Goal: Task Accomplishment & Management: Use online tool/utility

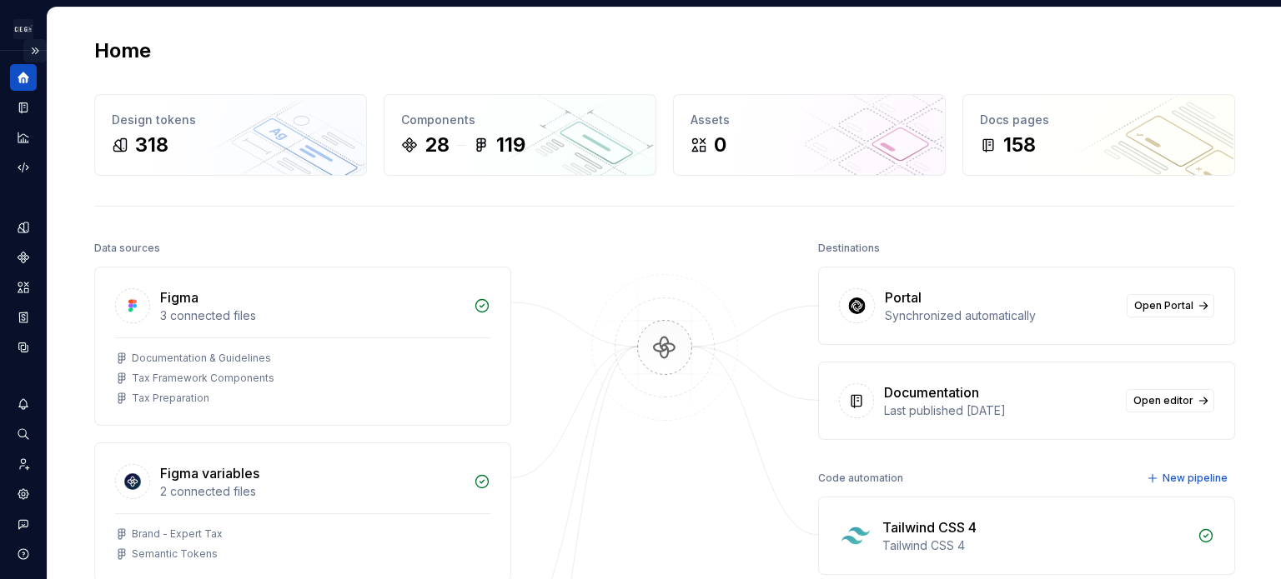
click at [26, 48] on button "Expand sidebar" at bounding box center [34, 50] width 23 height 23
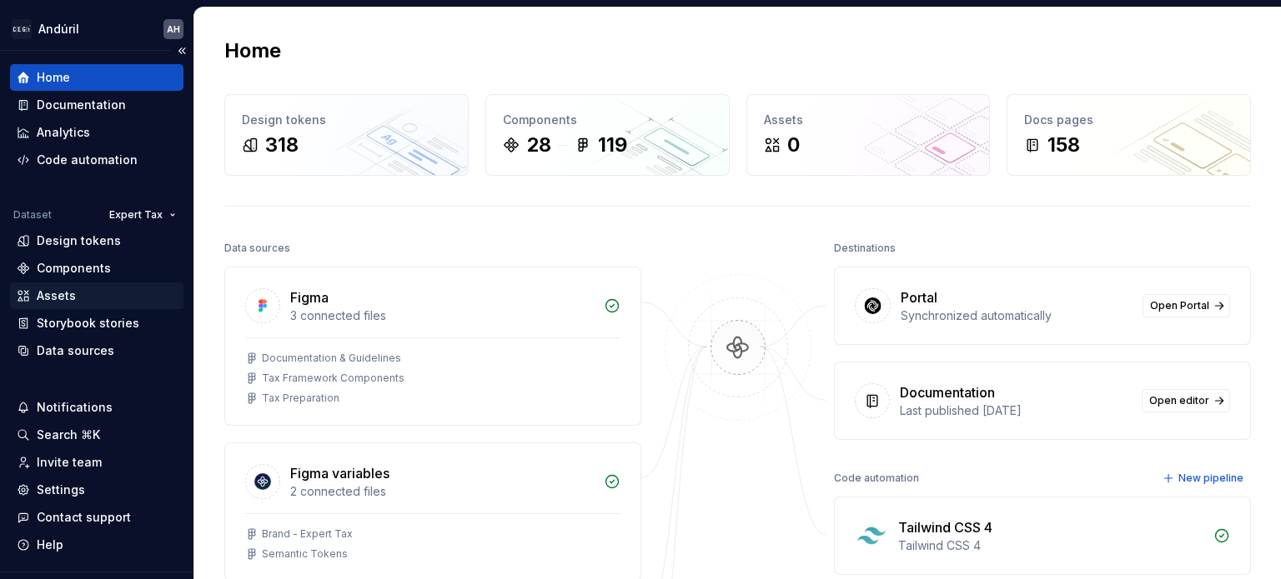
click at [88, 294] on div "Assets" at bounding box center [97, 296] width 160 height 17
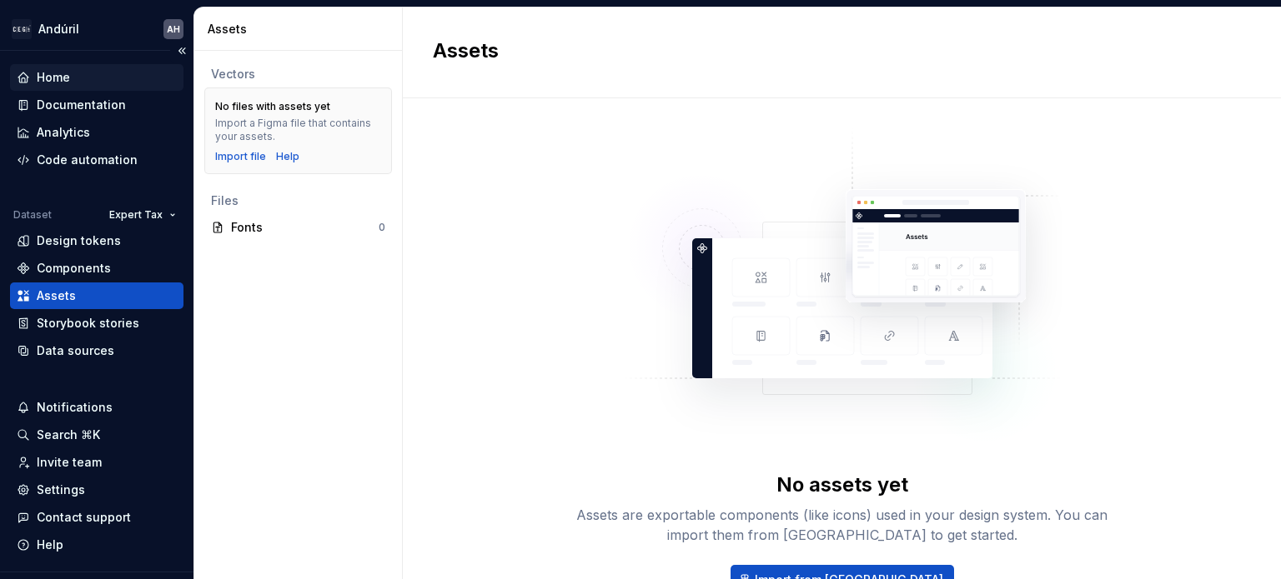
click at [63, 70] on div "Home" at bounding box center [53, 77] width 33 height 17
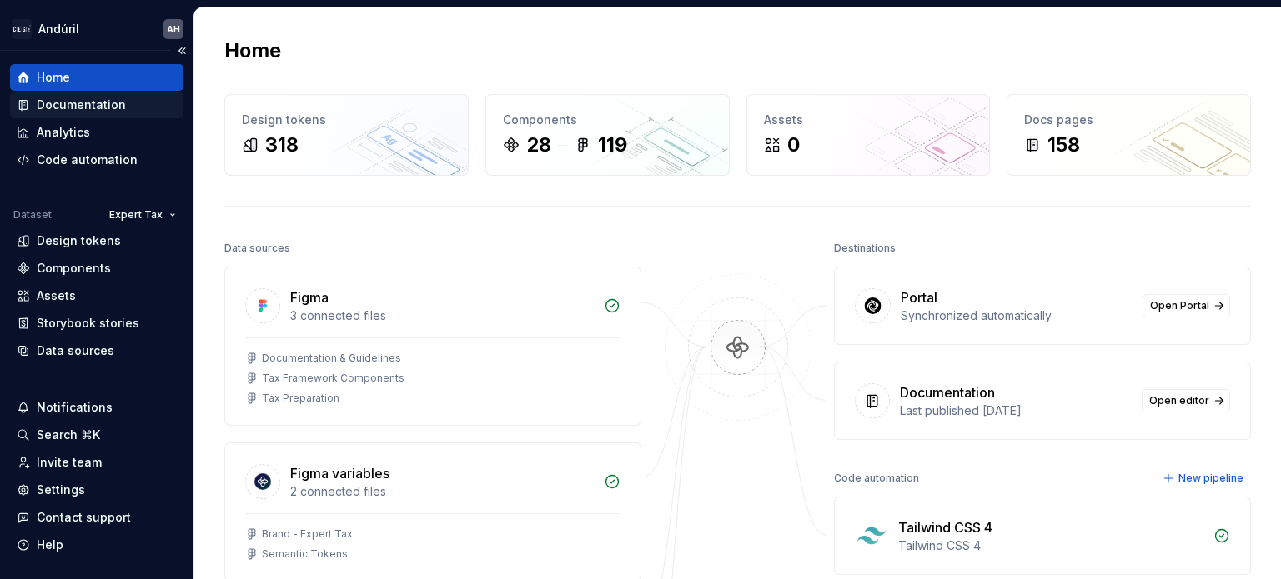
click at [80, 108] on div "Documentation" at bounding box center [81, 105] width 89 height 17
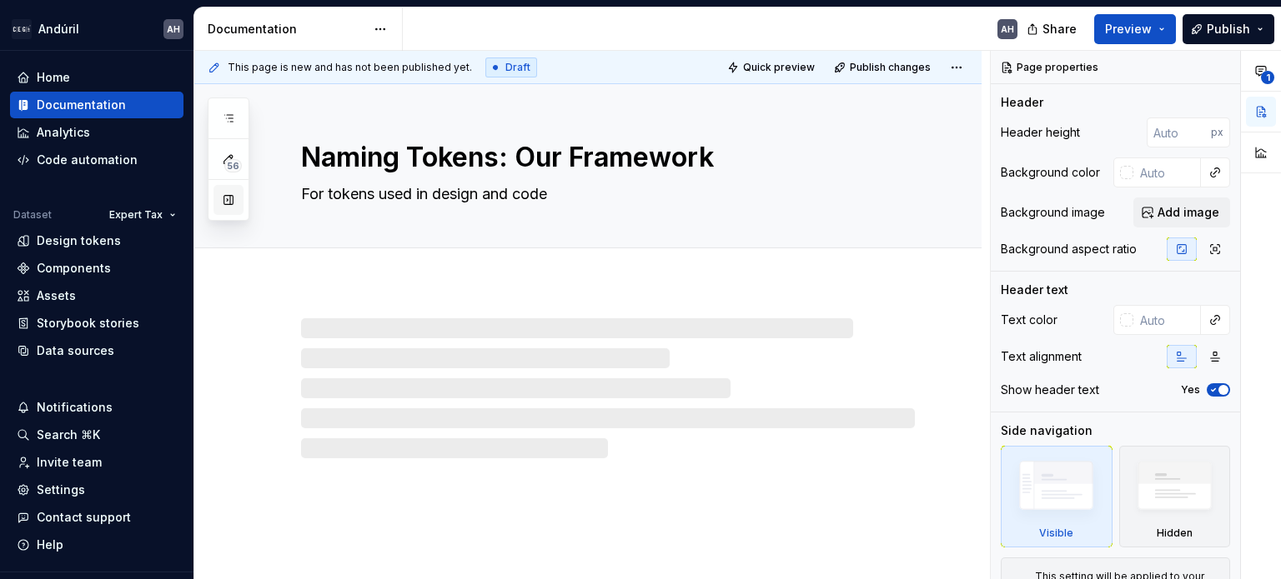
click at [224, 198] on button "button" at bounding box center [228, 200] width 30 height 30
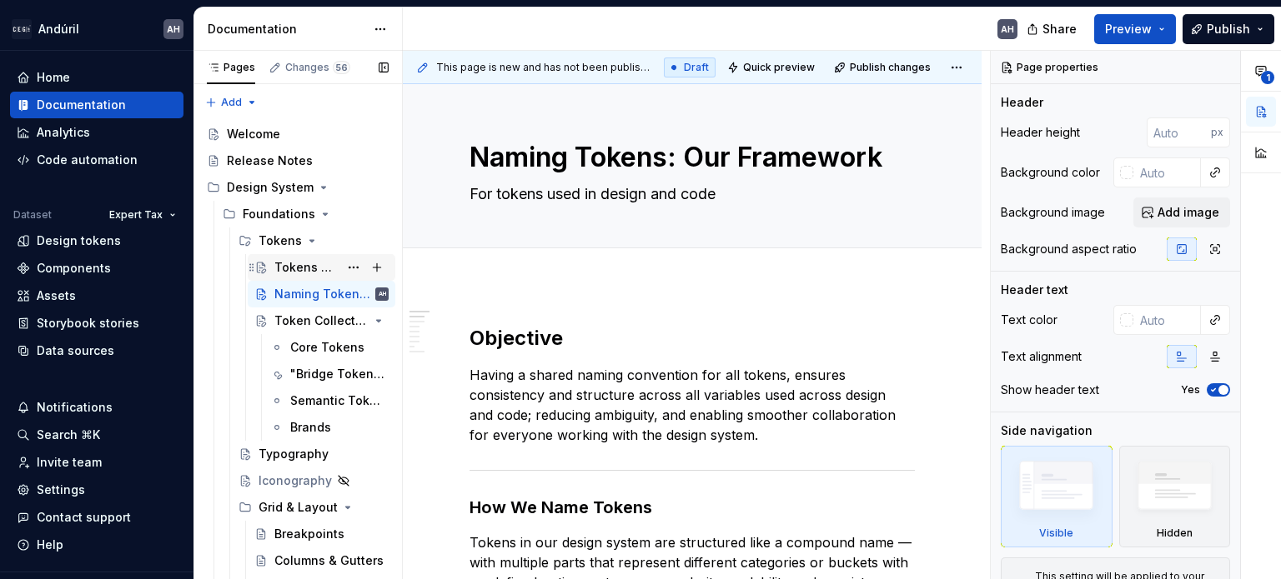
click at [298, 266] on div "Tokens System" at bounding box center [306, 267] width 64 height 17
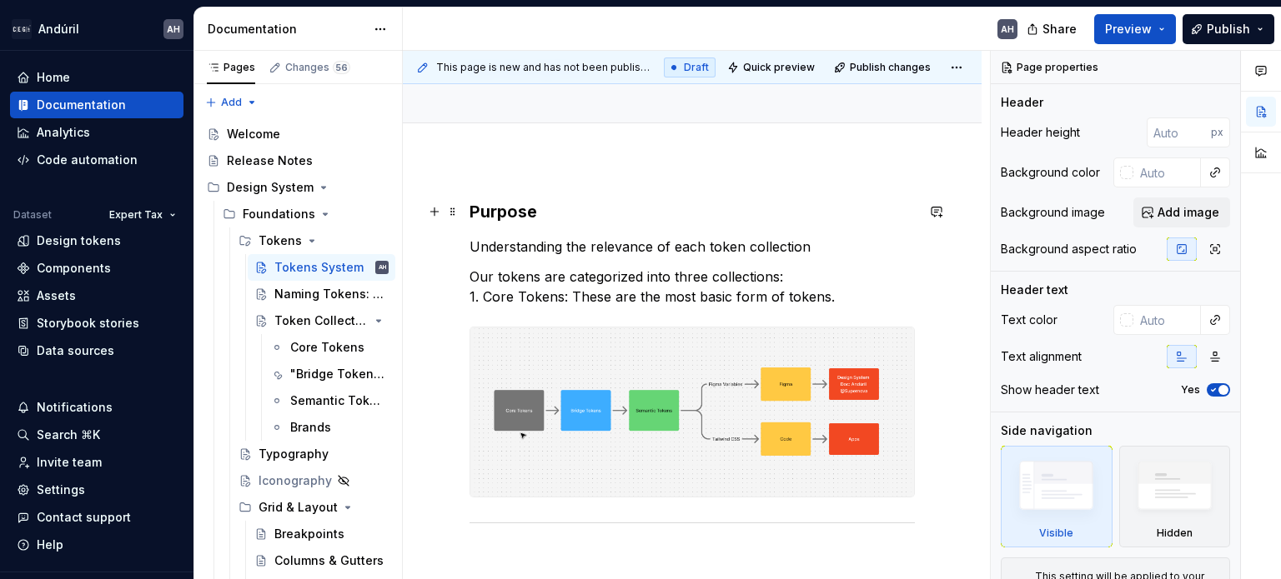
scroll to position [167, 0]
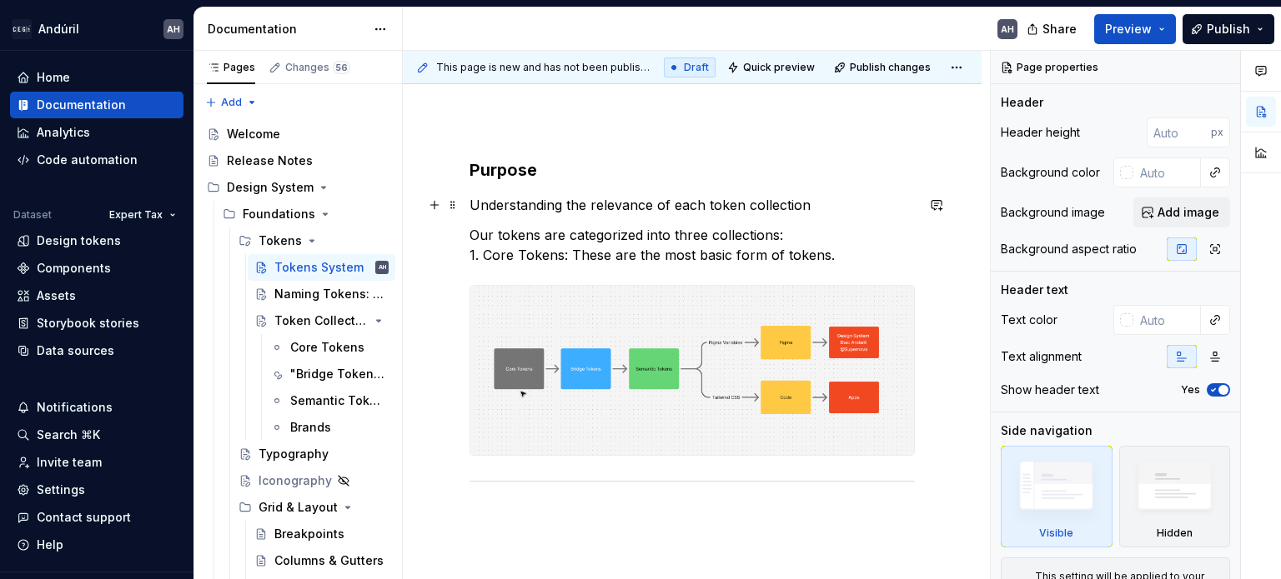
click at [560, 189] on div "Purpose Understanding the relevance of each token collection Our tokens are cat…" at bounding box center [691, 342] width 445 height 368
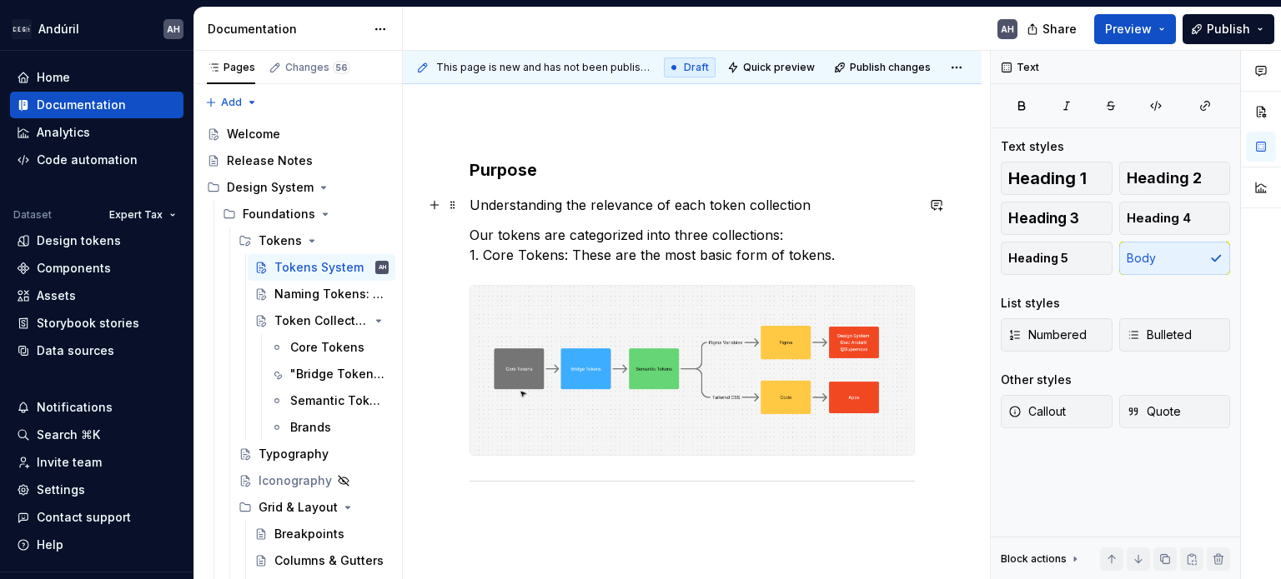
click at [832, 205] on p "Understanding the relevance of each token collection" at bounding box center [691, 205] width 445 height 20
click at [835, 258] on p "Our tokens are categorized into three collections: 1. Core Tokens: These are th…" at bounding box center [691, 245] width 445 height 40
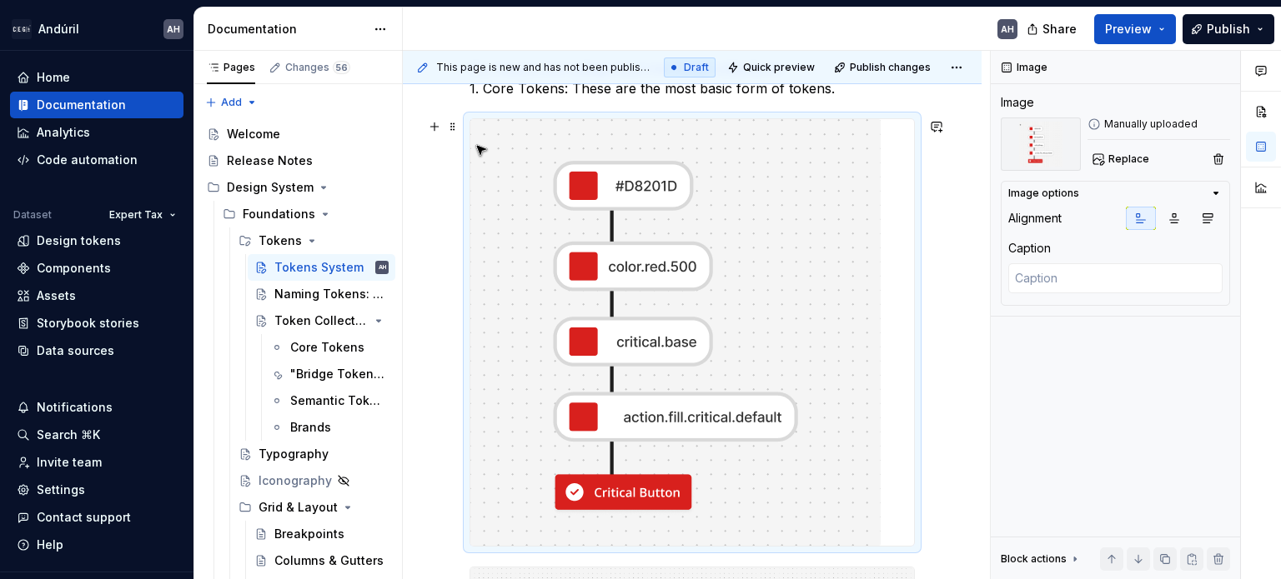
scroll to position [500, 0]
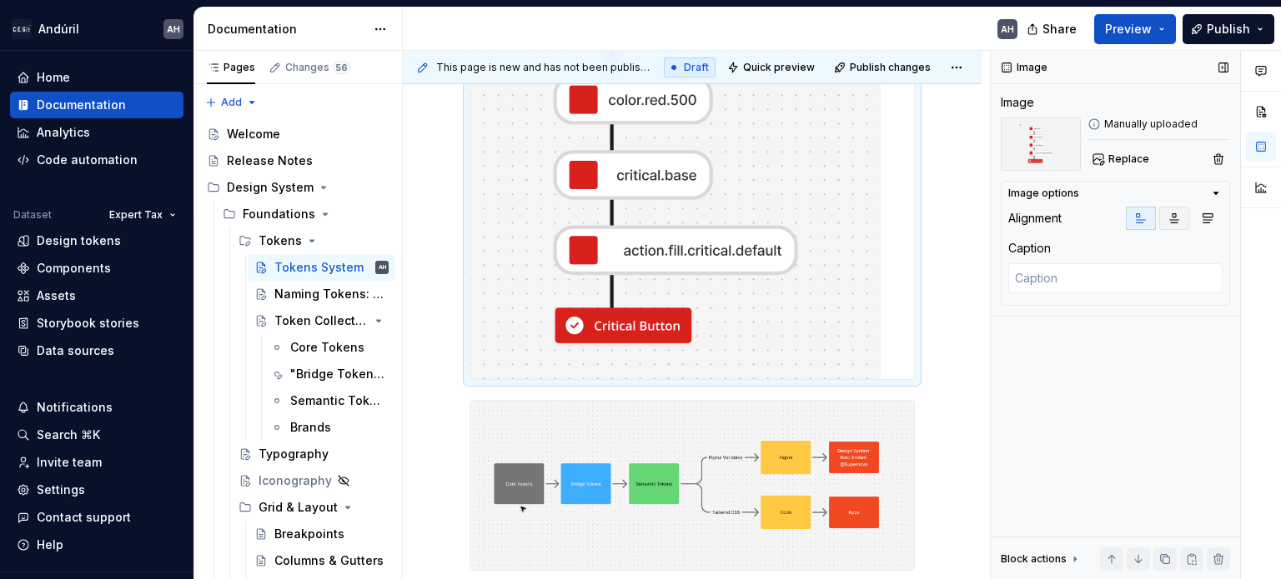
click at [1171, 216] on icon "button" at bounding box center [1173, 218] width 13 height 13
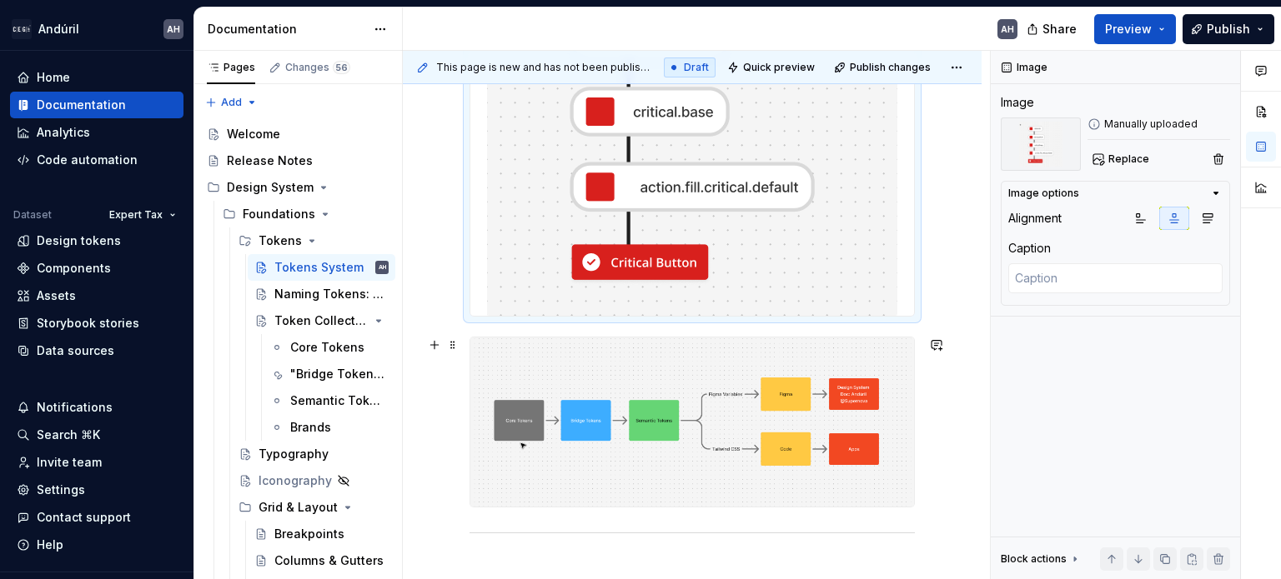
scroll to position [567, 0]
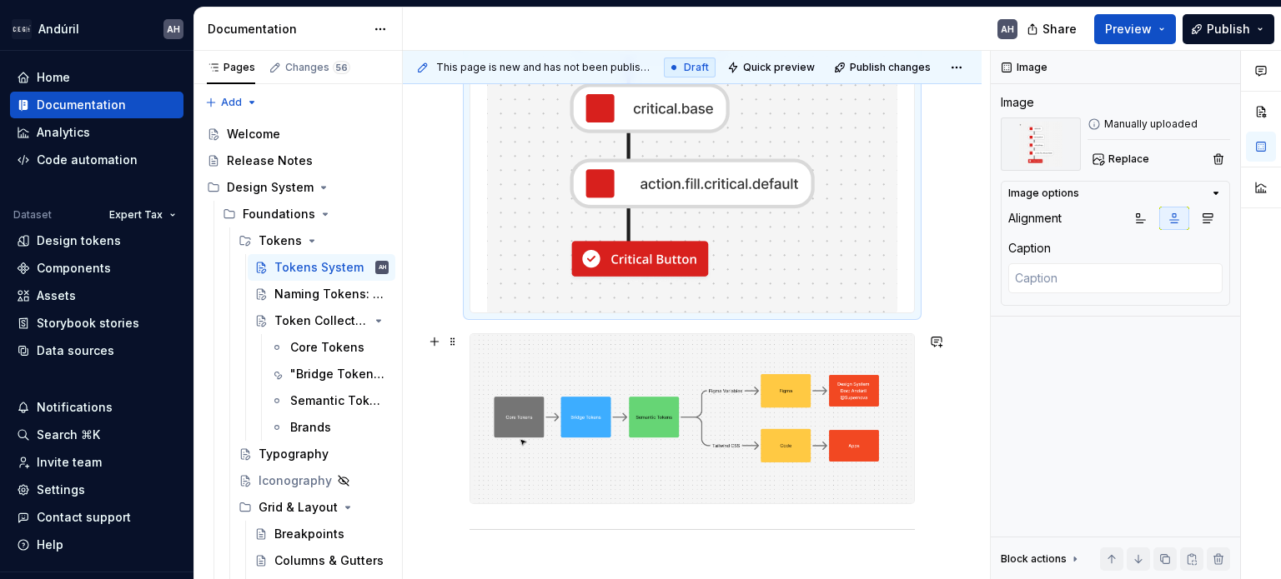
type textarea "*"
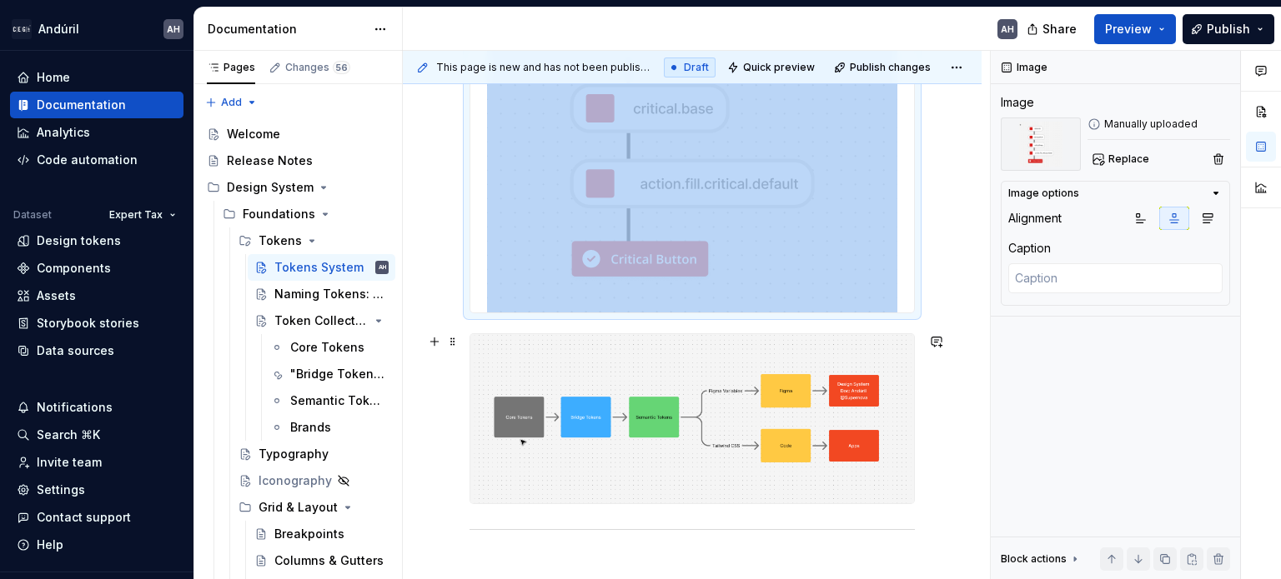
click at [815, 466] on img at bounding box center [692, 418] width 444 height 169
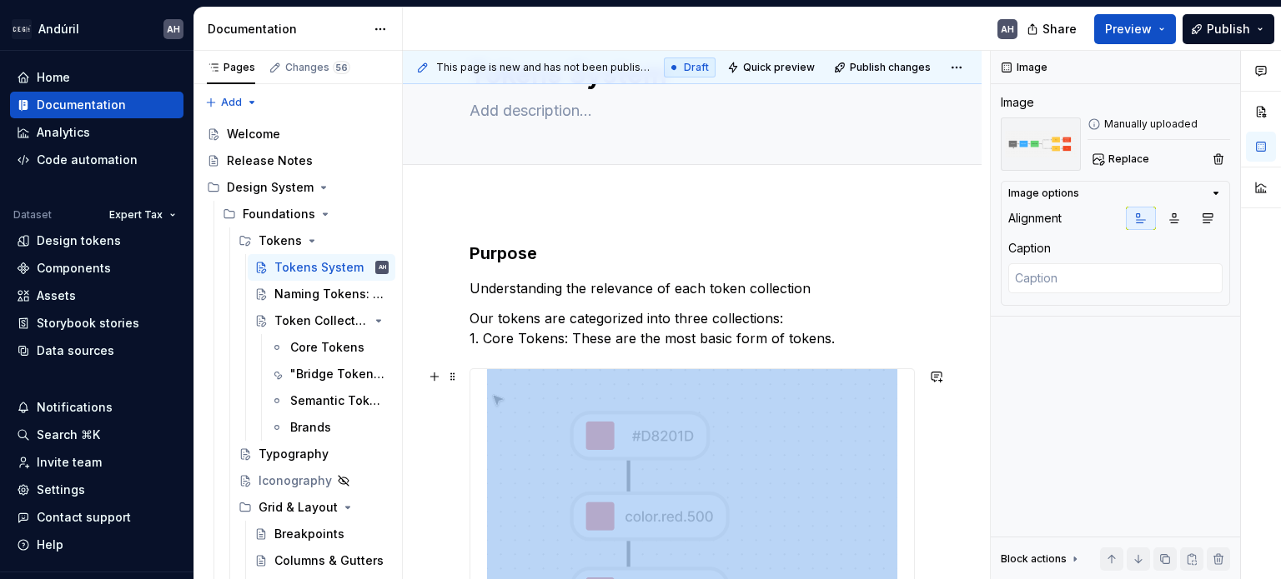
scroll to position [67, 0]
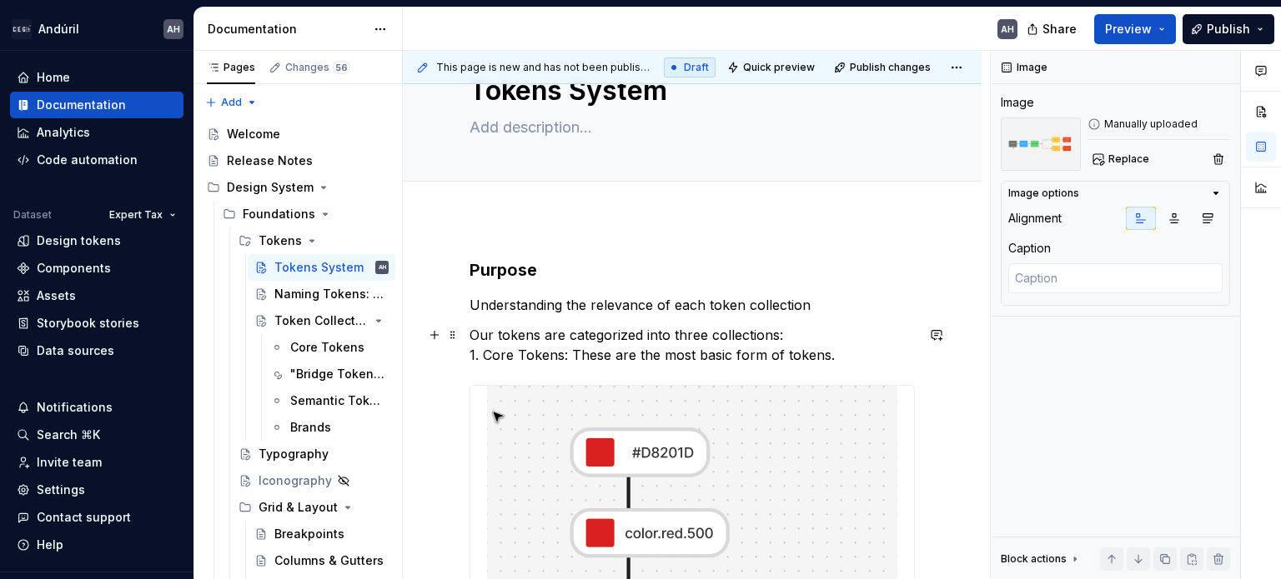
click at [537, 362] on p "Our tokens are categorized into three collections: 1. Core Tokens: These are th…" at bounding box center [691, 345] width 445 height 40
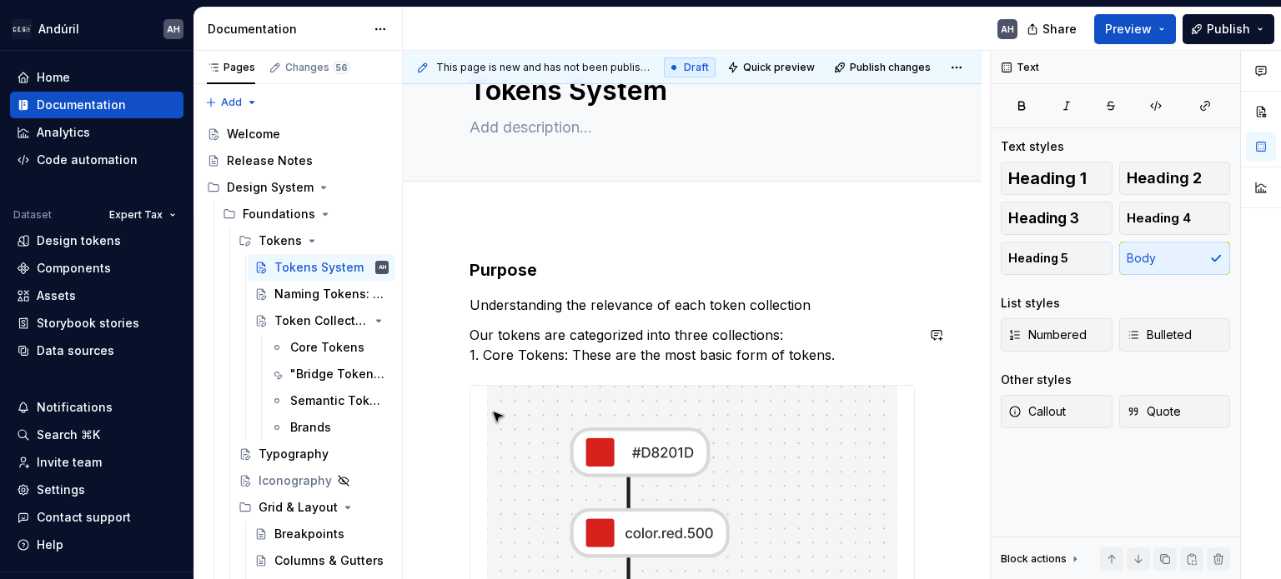
click at [517, 313] on p "Understanding the relevance of each token collection" at bounding box center [691, 305] width 445 height 20
click at [825, 302] on p "Understanding the relevance of each token collection" at bounding box center [691, 305] width 445 height 20
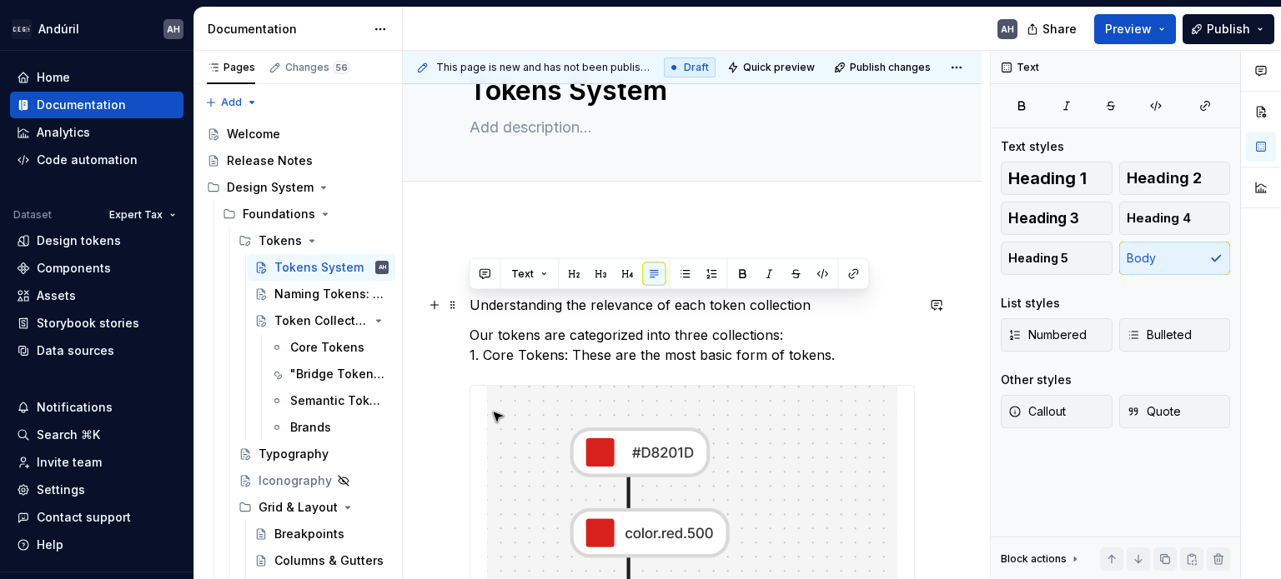
drag, startPoint x: 814, startPoint y: 303, endPoint x: 460, endPoint y: 310, distance: 353.6
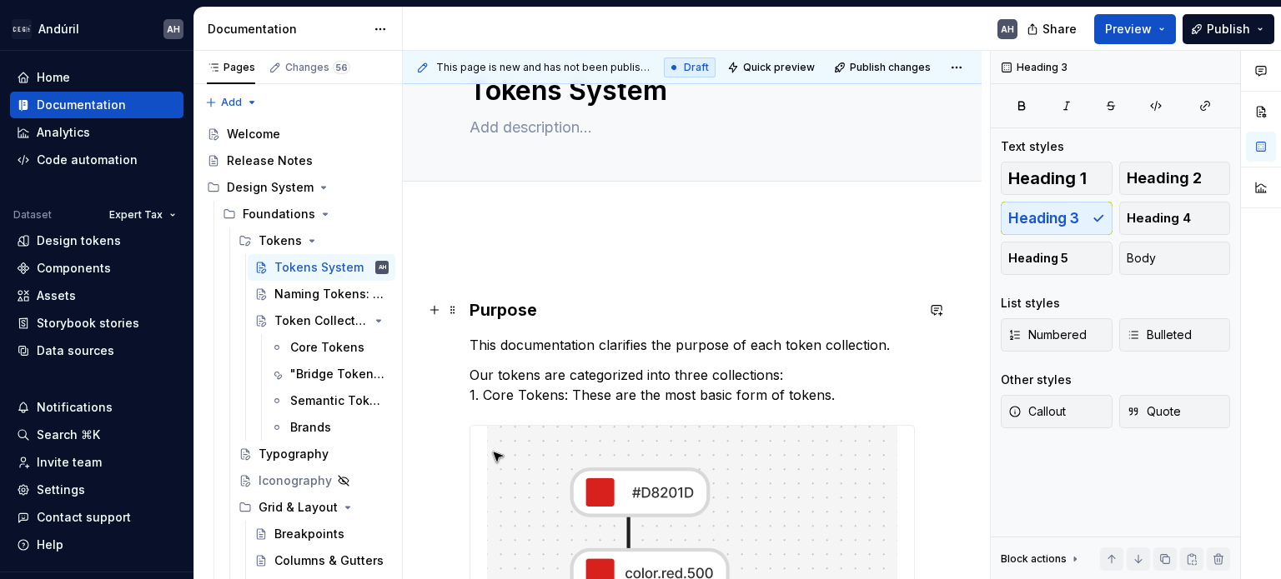
click at [470, 308] on h3 "Purpose" at bounding box center [691, 309] width 445 height 23
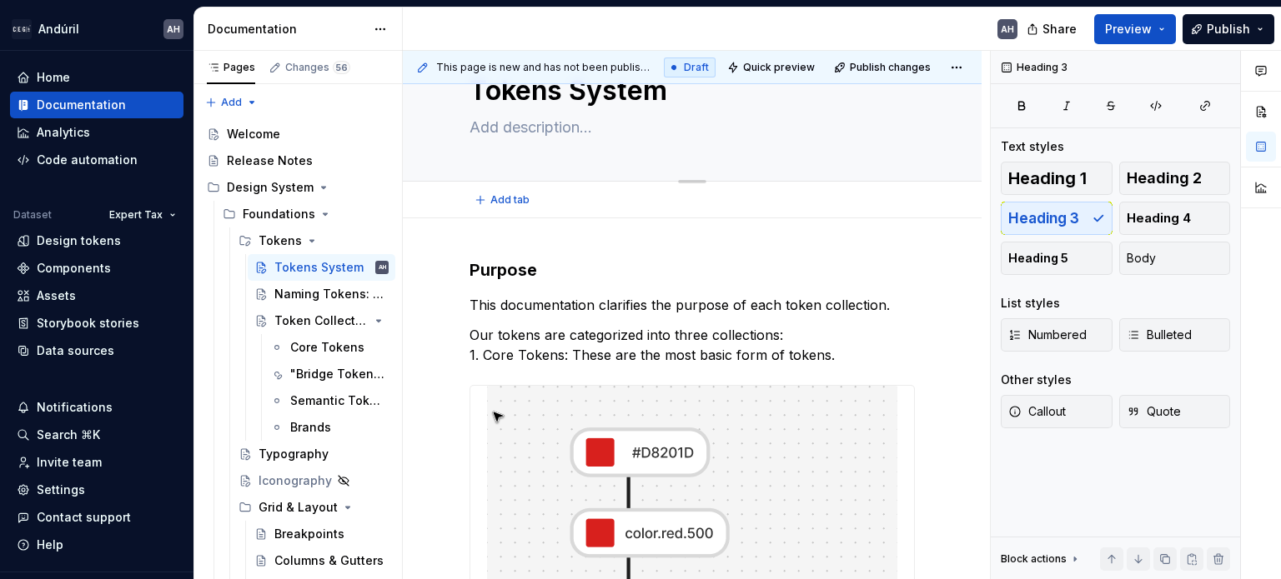
click at [499, 125] on textarea at bounding box center [688, 127] width 445 height 27
type textarea "*"
type textarea "T"
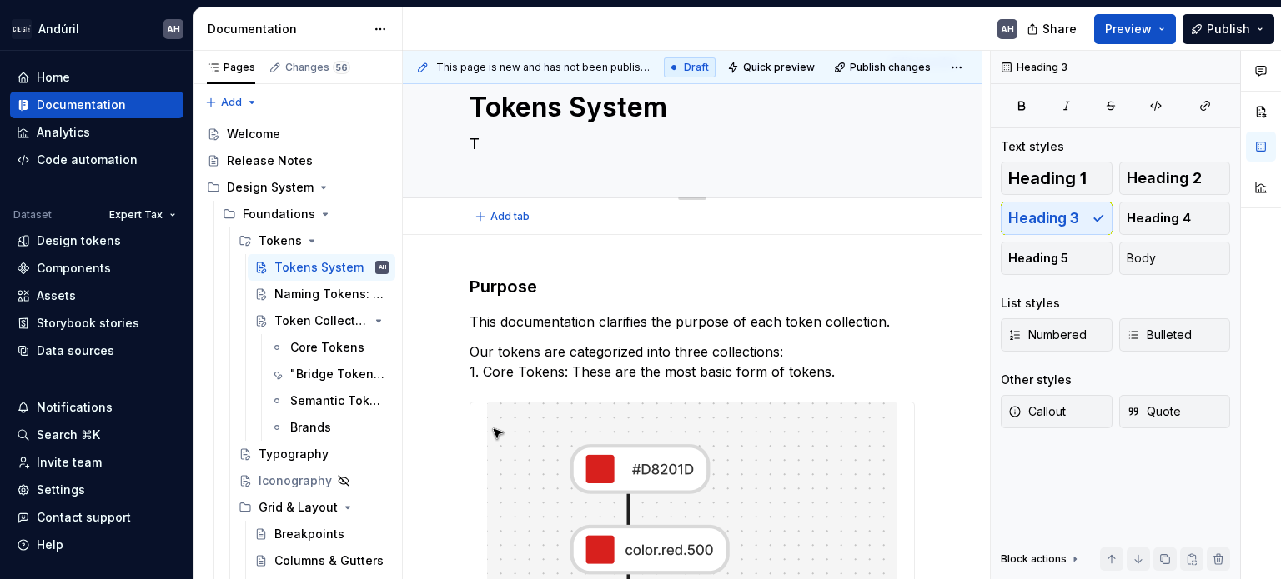
type textarea "*"
type textarea "To"
type textarea "*"
type textarea "Toe"
type textarea "*"
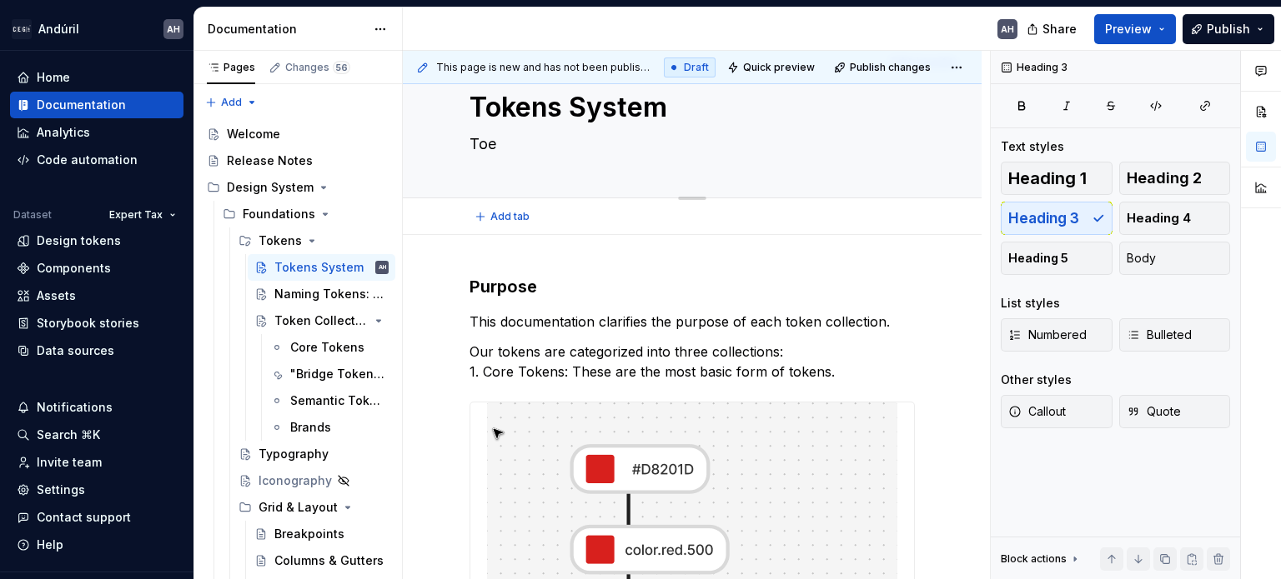
type textarea "To"
type textarea "*"
type textarea "Tok"
type textarea "*"
type textarea "Token"
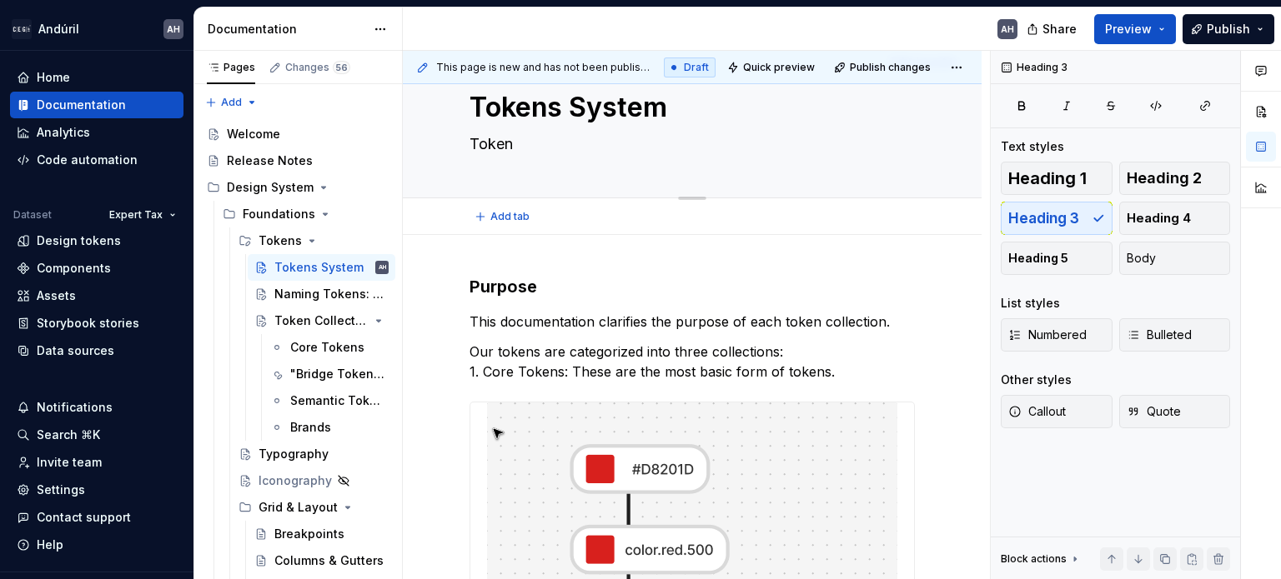
type textarea "*"
type textarea "Token"
type textarea "*"
type textarea "Token A"
type textarea "*"
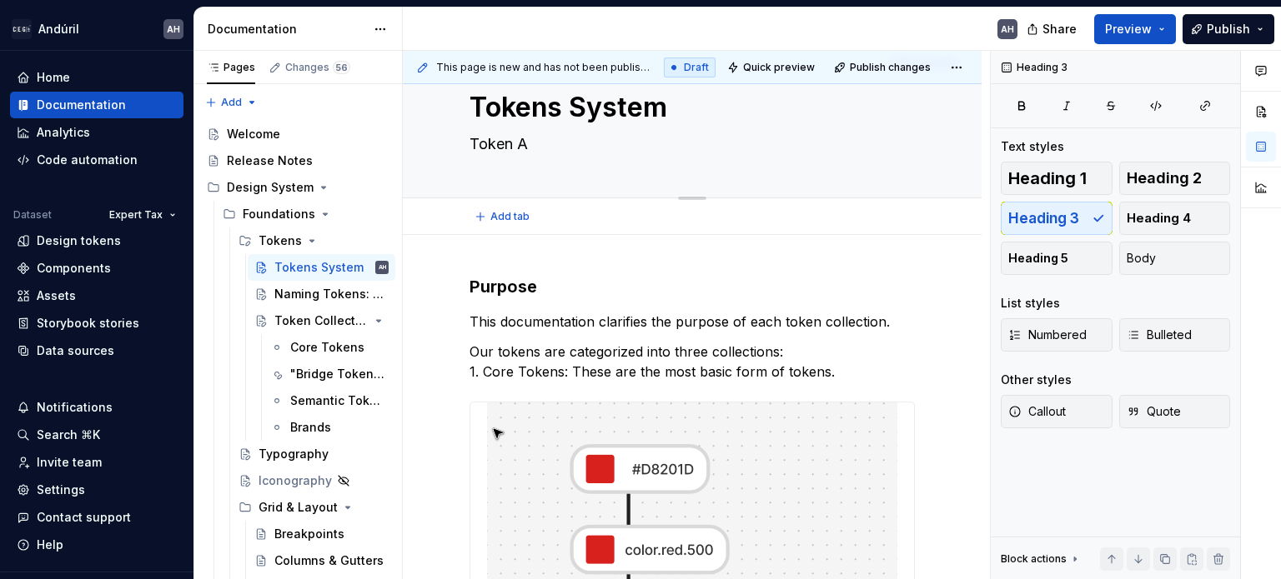
type textarea "Token Ar"
type textarea "*"
type textarea "Token Arc"
type textarea "*"
type textarea "Token Arch"
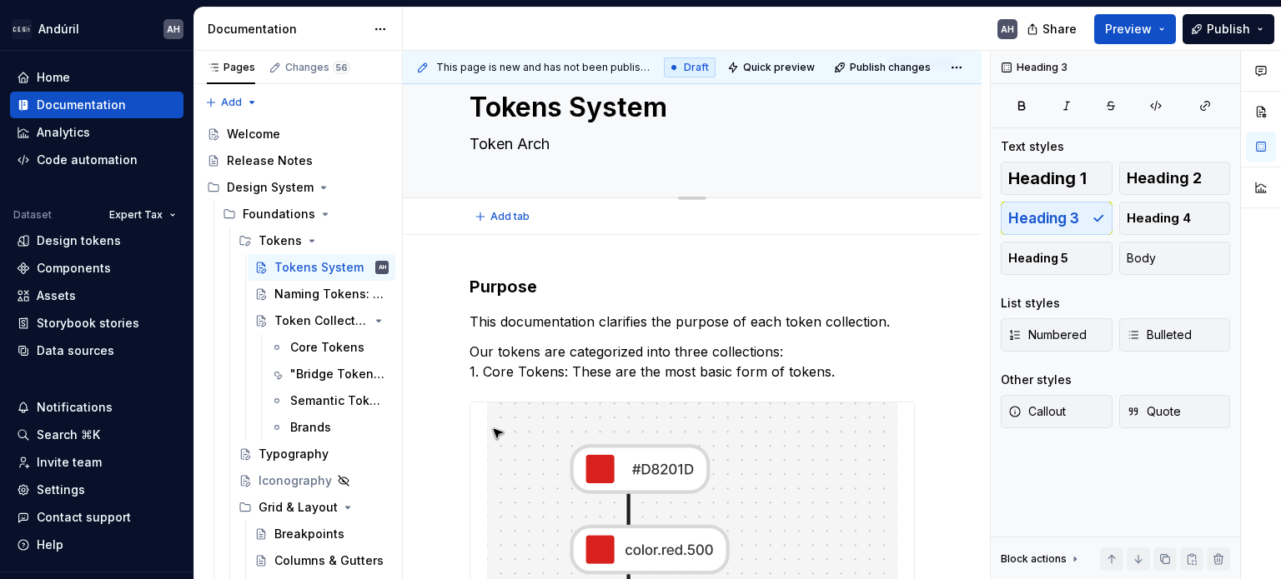
type textarea "*"
type textarea "Token Archi"
type textarea "*"
type textarea "Token [PERSON_NAME]"
type textarea "*"
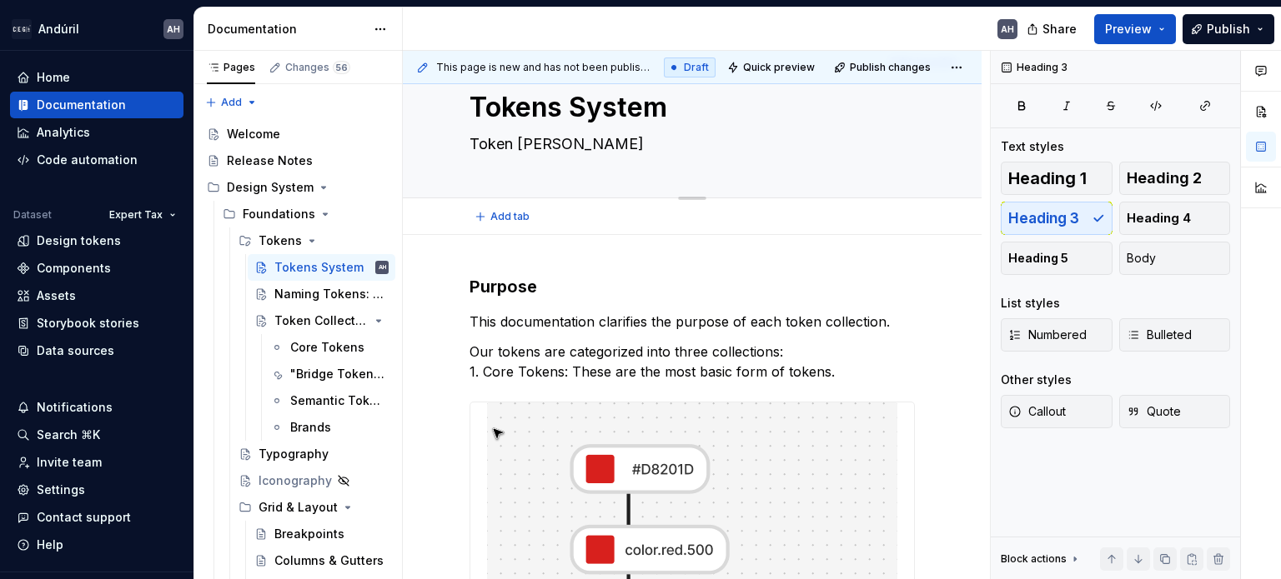
type textarea "Token Archite"
type textarea "*"
type textarea "Token Architex"
type textarea "*"
type textarea "Token Archite"
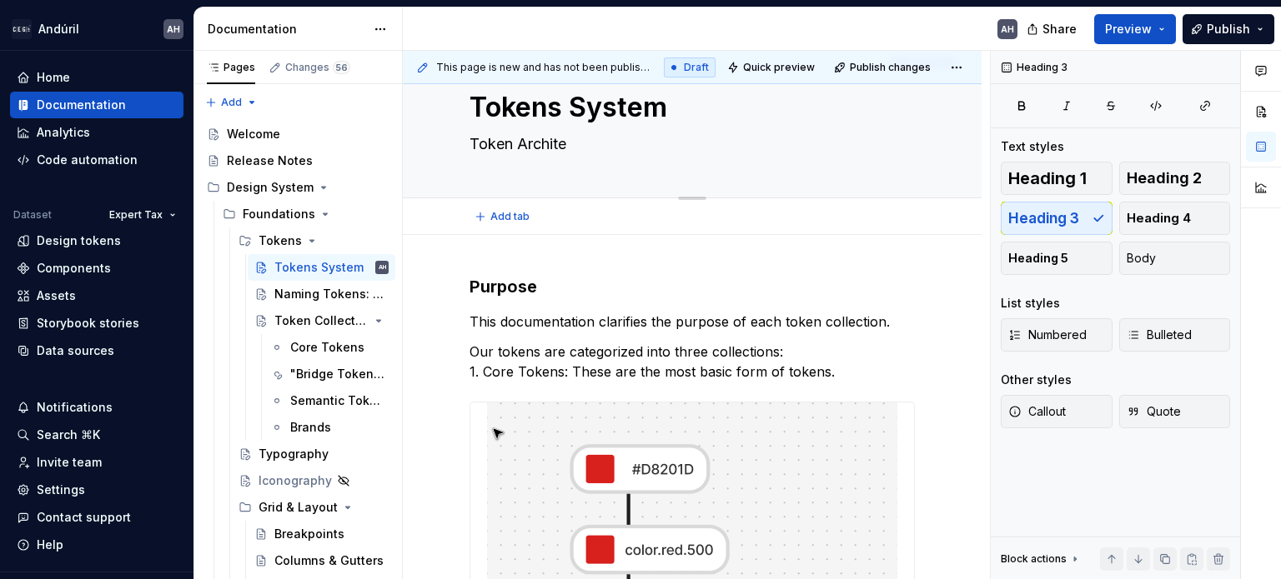
type textarea "*"
type textarea "Token Architec"
type textarea "*"
type textarea "Token Architect"
type textarea "*"
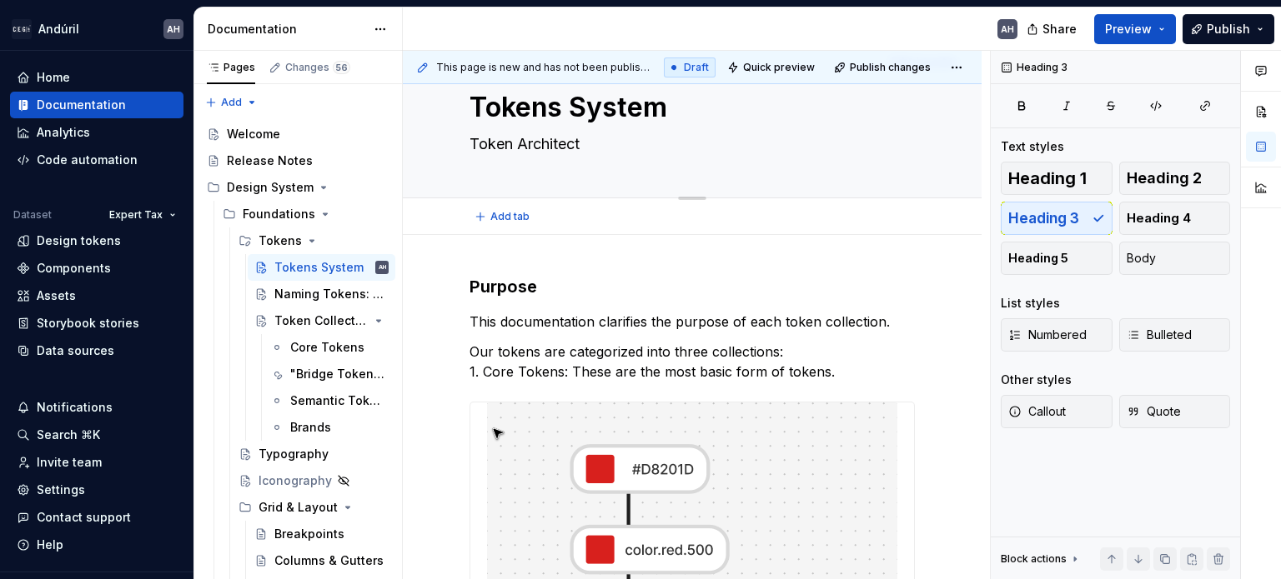
type textarea "Token Architectu"
type textarea "*"
type textarea "Token Architectur"
type textarea "*"
type textarea "Token Architecture"
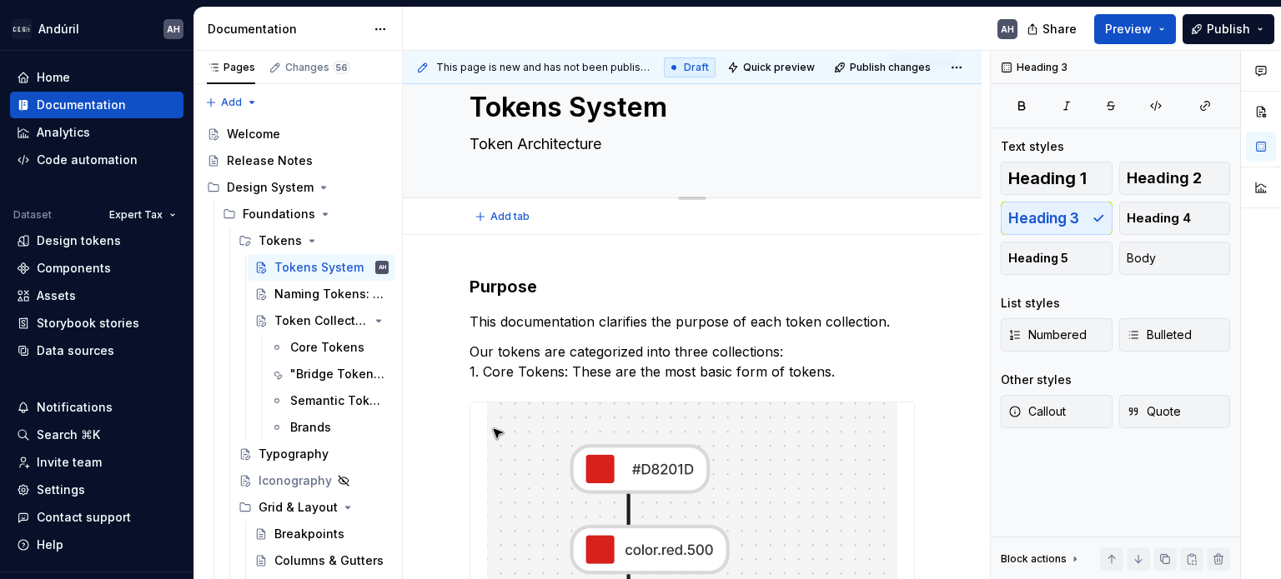
type textarea "*"
type textarea "Token Architecture"
type textarea "*"
type textarea "Token Architecture E"
type textarea "*"
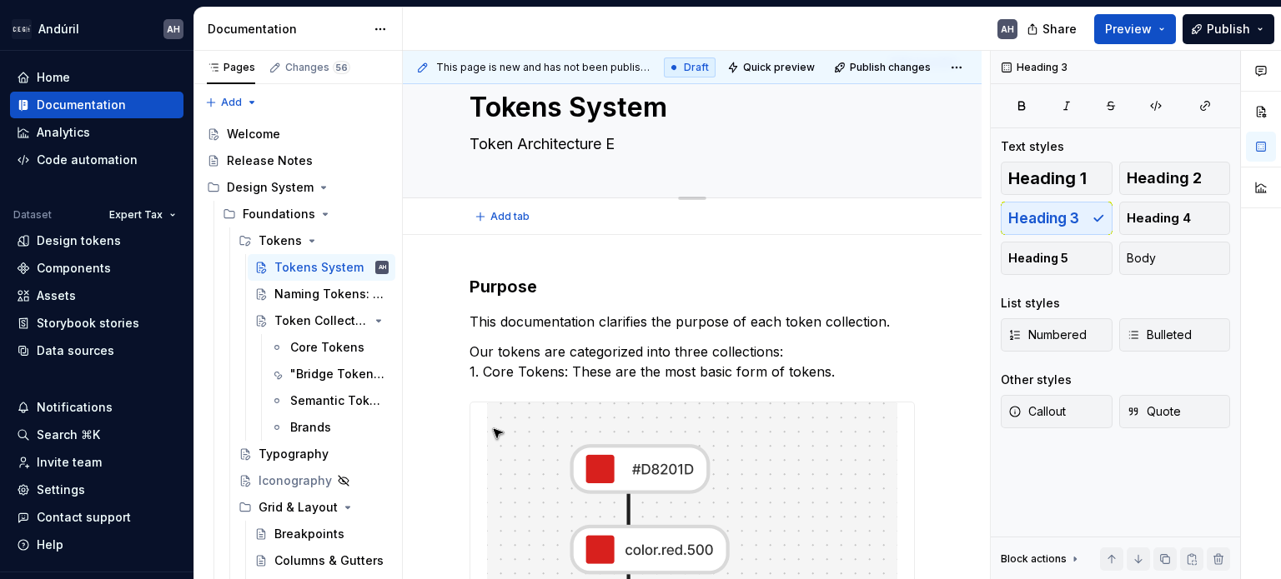
type textarea "Token Architecture Ex"
type textarea "*"
type textarea "Token Architecture Expa"
type textarea "*"
type textarea "Token Architecture Expal"
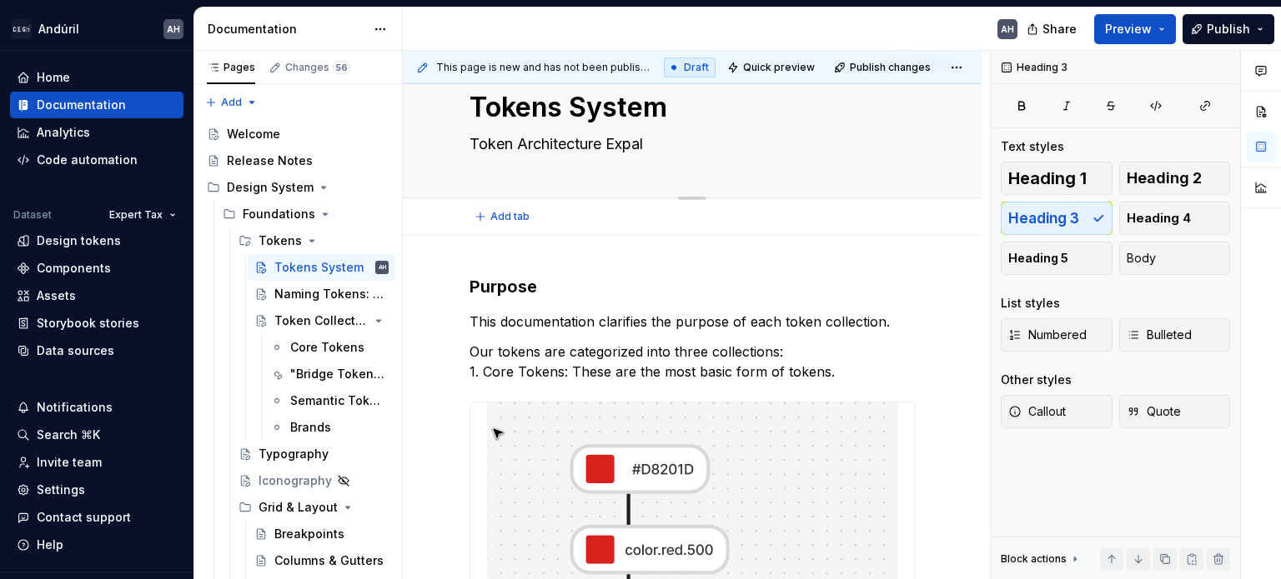
type textarea "*"
type textarea "Token Architecture Expa"
type textarea "*"
type textarea "Token Architecture Exp"
type textarea "*"
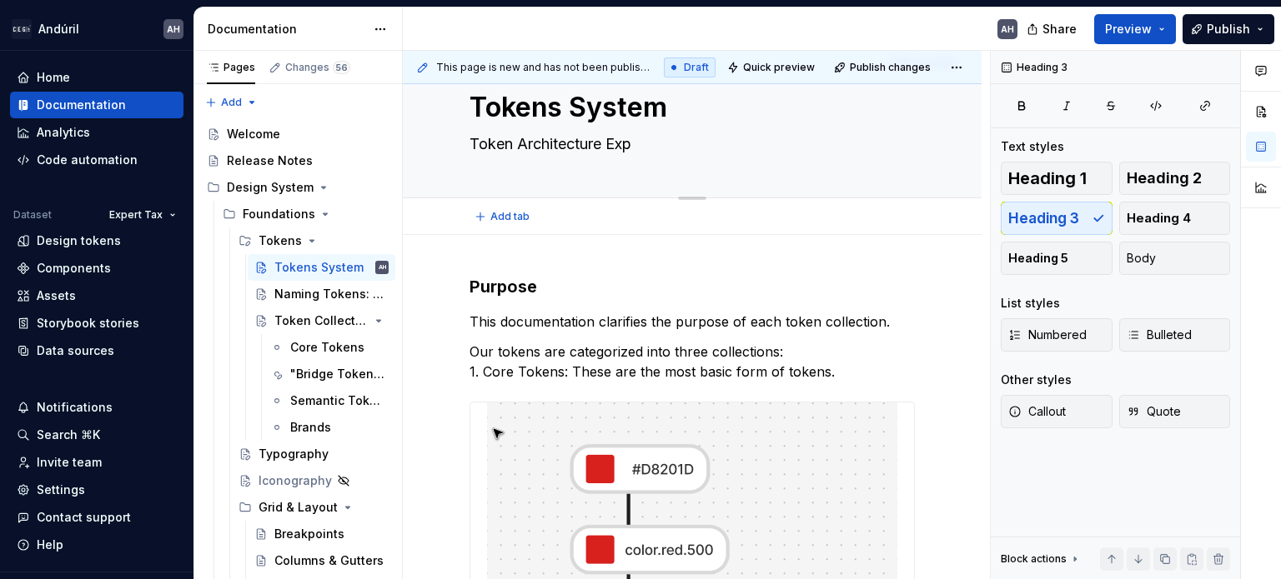
type textarea "Token Architecture Expl"
type textarea "*"
type textarea "Token Architecture Expla"
type textarea "*"
type textarea "Token Architecture Explai"
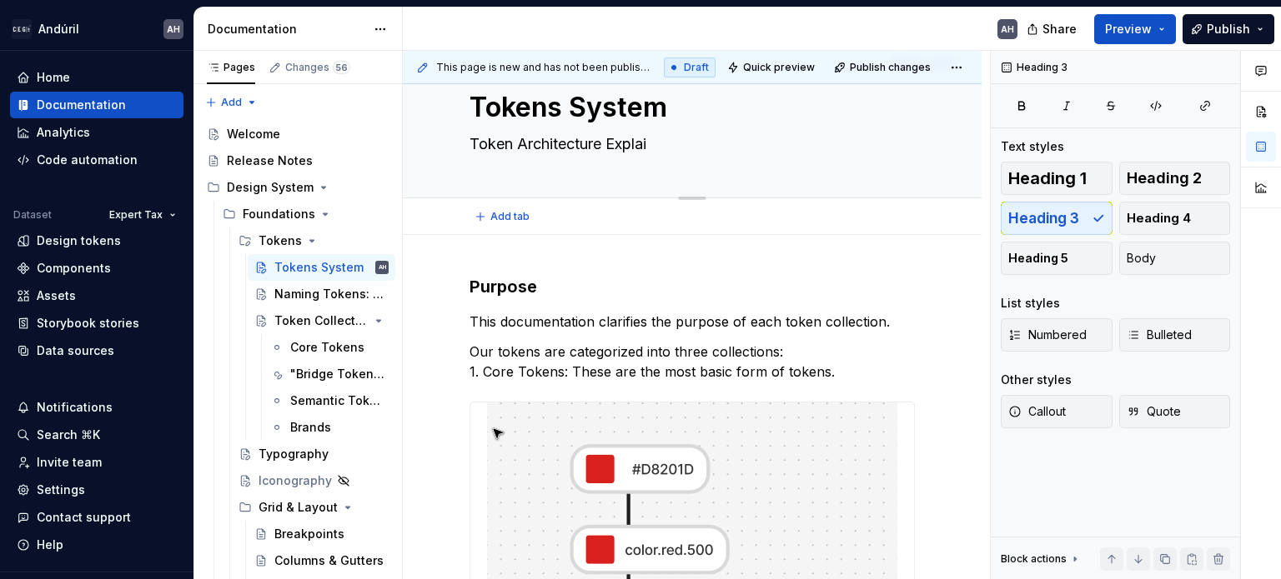
type textarea "*"
type textarea "Token Architecture Explain"
type textarea "*"
type textarea "Token Architecture Explaine"
type textarea "*"
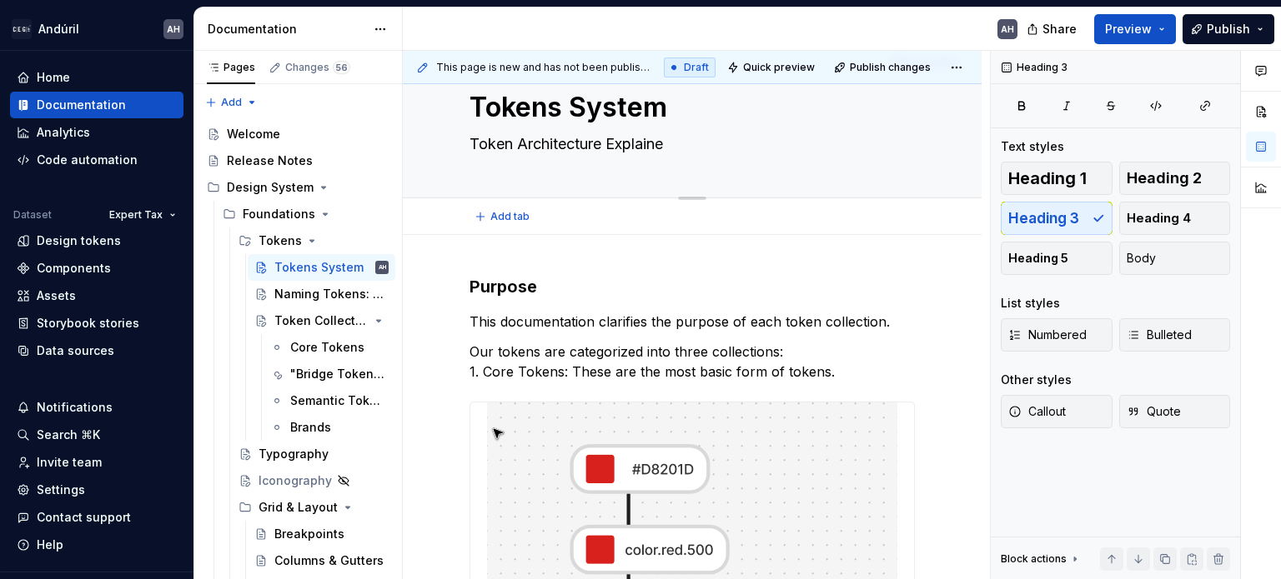
type textarea "Token Architecture Explained"
type textarea "*"
type textarea "Token Architecture Explained."
click at [472, 144] on textarea "Token Architecture Explained." at bounding box center [688, 144] width 445 height 27
type textarea "*"
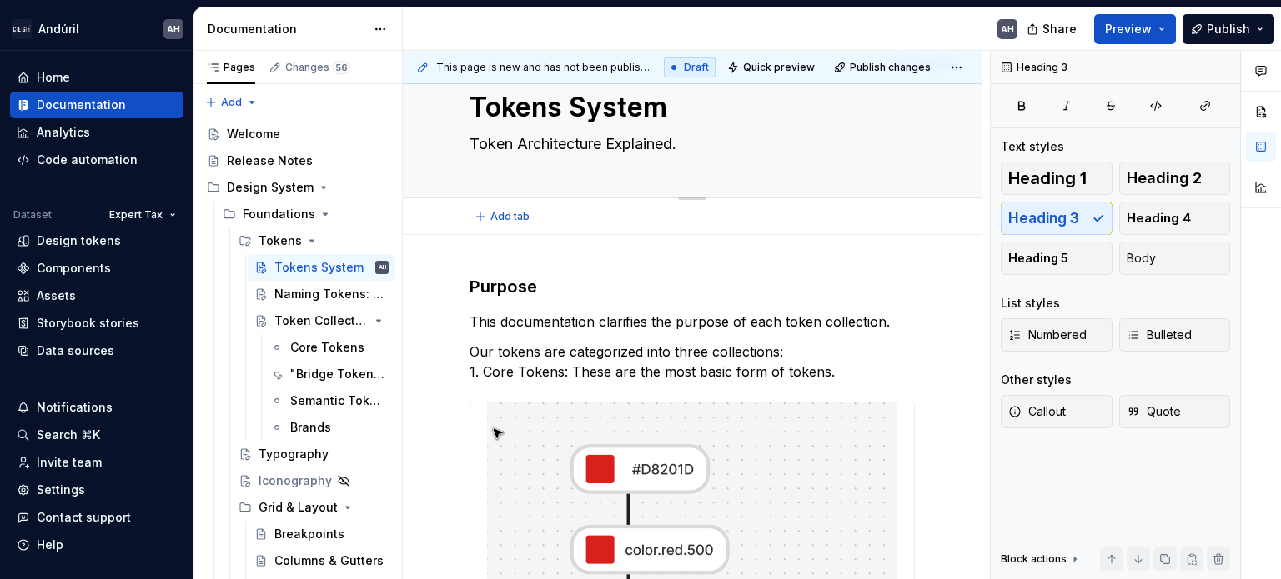
type textarea "OToken Architecture Explained."
type textarea "*"
type textarea "Token Architecture Explained."
type textarea "*"
type textarea "Token Architecture Explained."
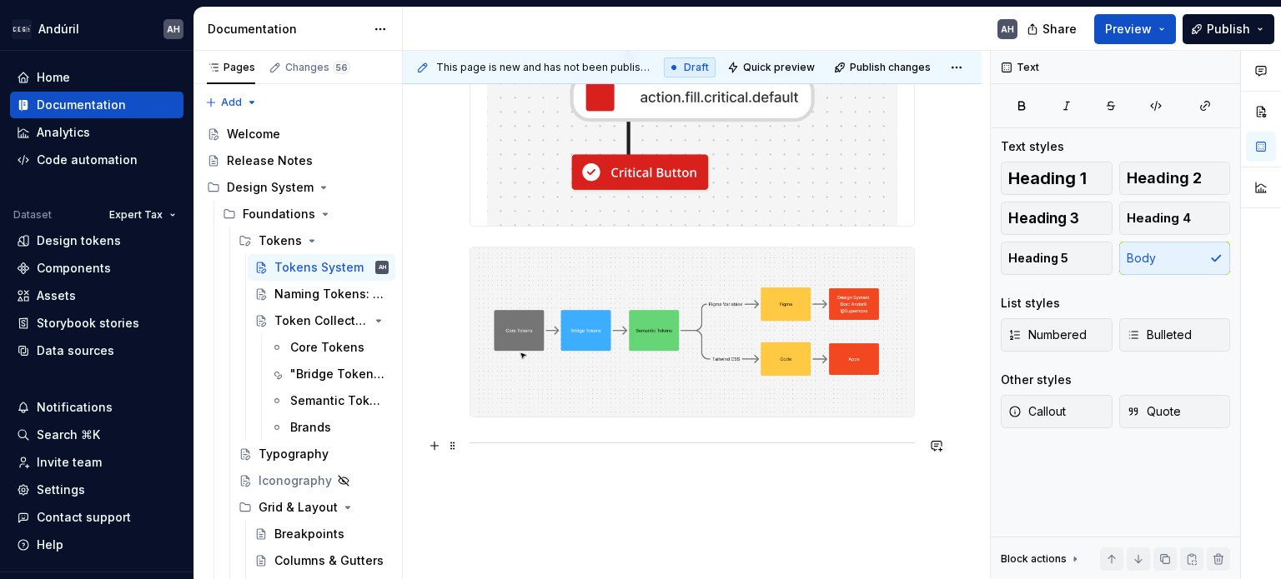
scroll to position [754, 0]
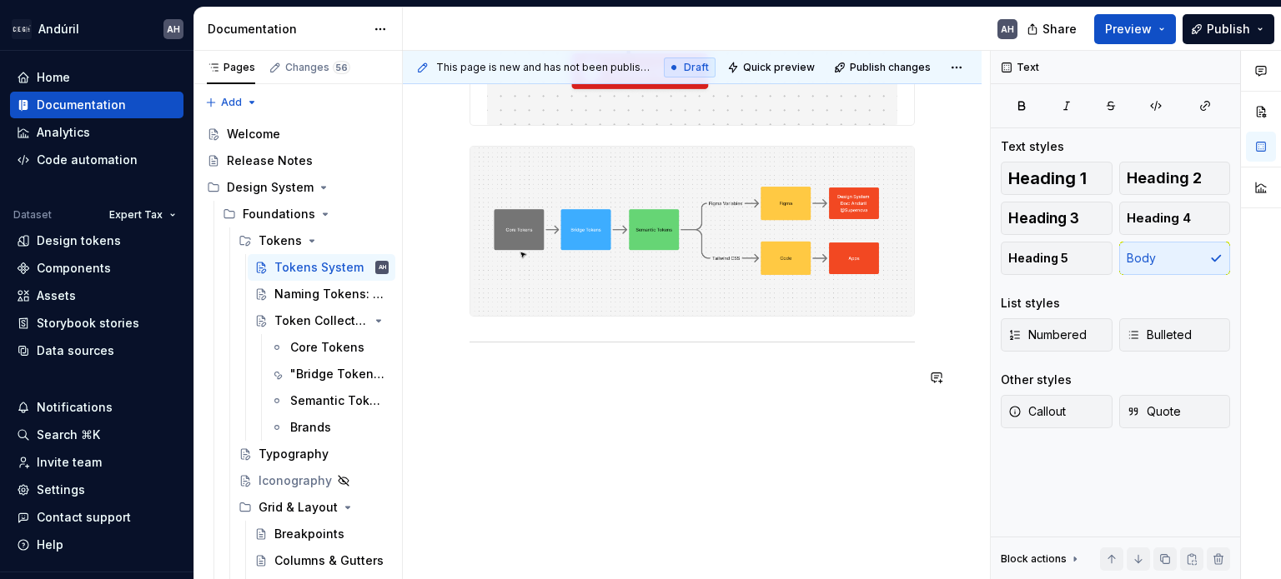
click at [1063, 263] on span "Heading 5" at bounding box center [1038, 258] width 60 height 17
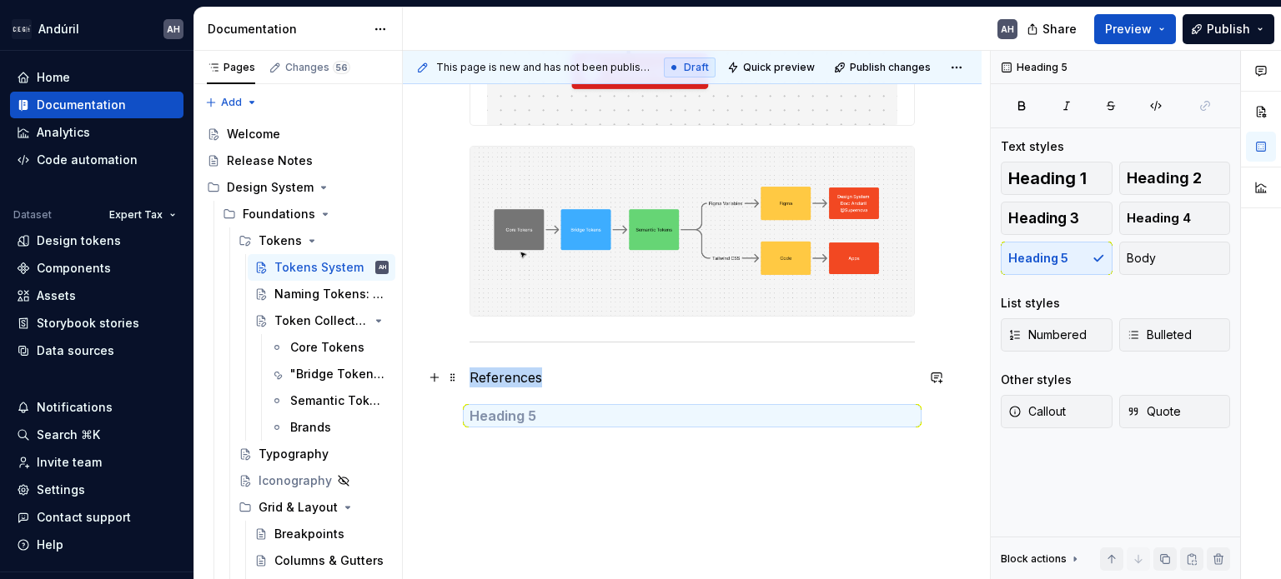
click at [479, 378] on p "References" at bounding box center [691, 378] width 445 height 20
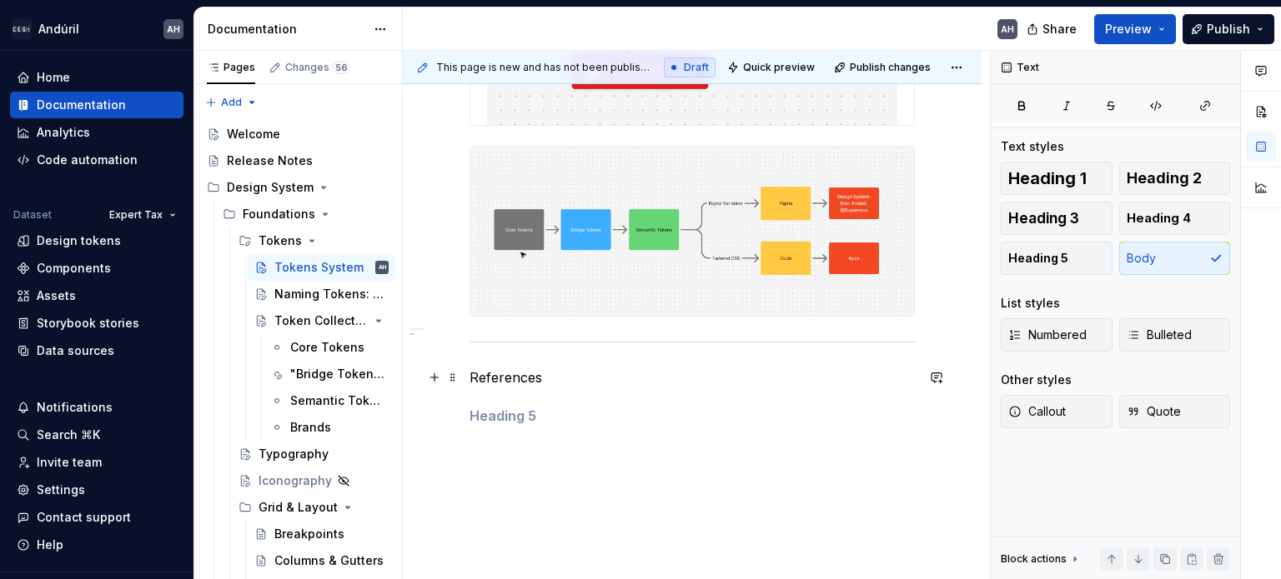
click at [479, 378] on p "References" at bounding box center [691, 378] width 445 height 20
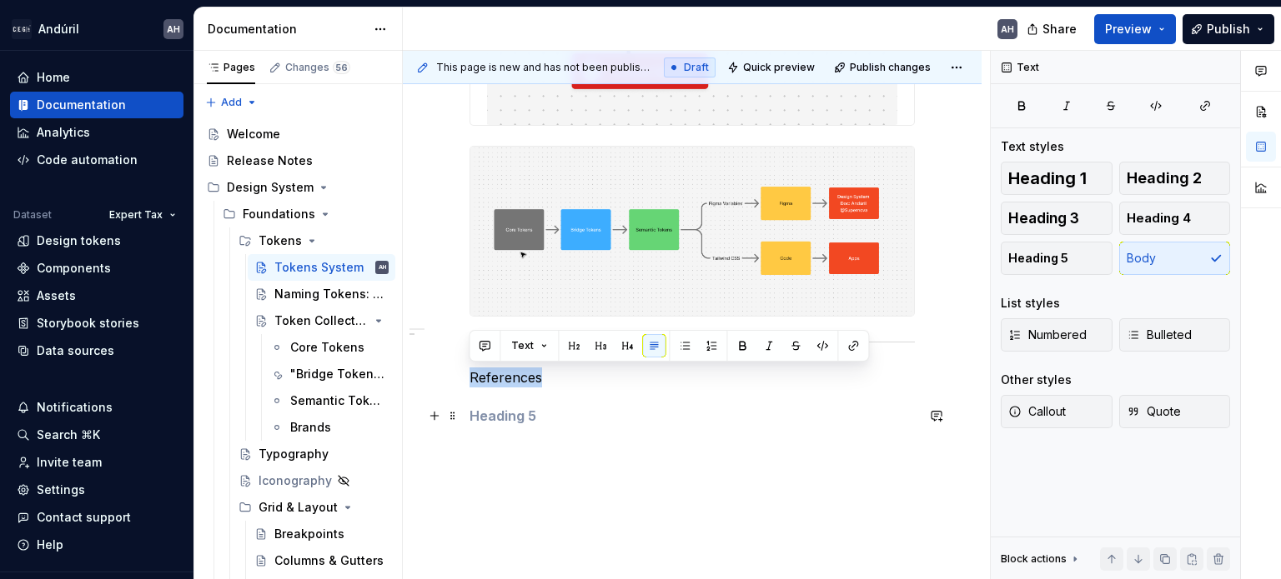
click at [492, 409] on h5 at bounding box center [691, 416] width 445 height 17
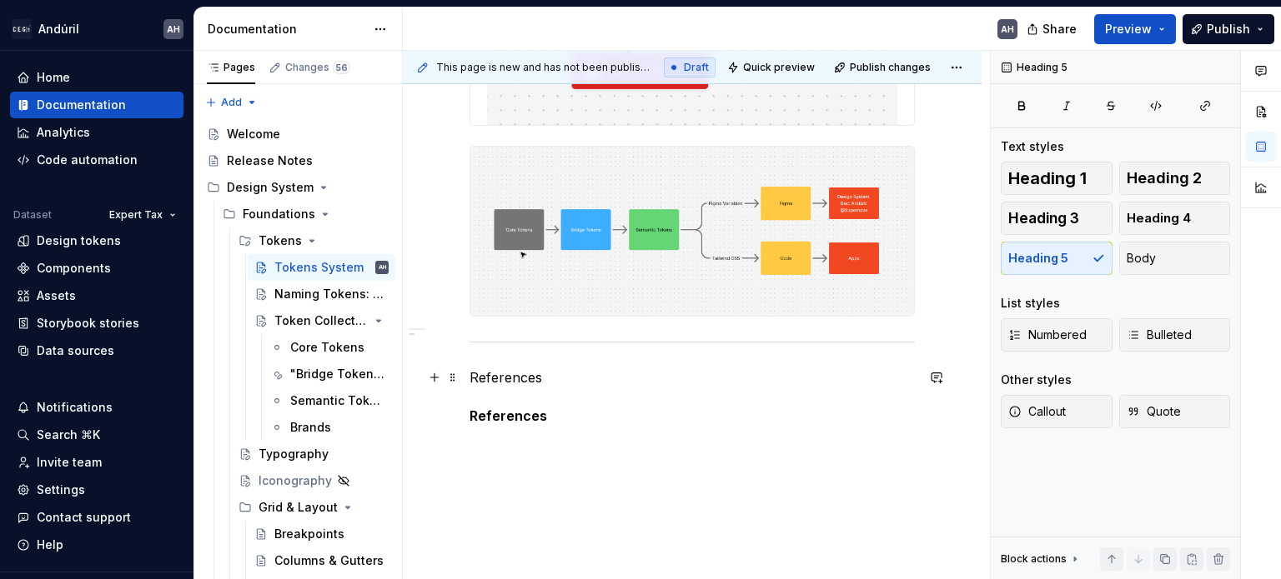
click at [506, 382] on p "References" at bounding box center [691, 378] width 445 height 20
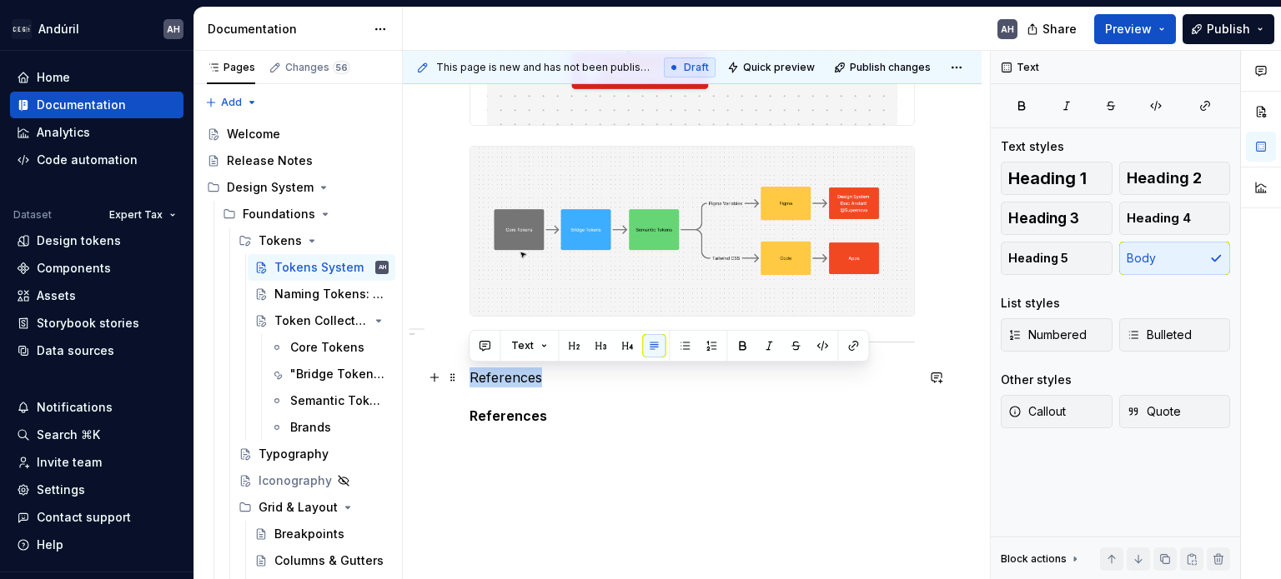
click at [506, 382] on p "References" at bounding box center [691, 378] width 445 height 20
click at [1176, 269] on div "Heading 1 Heading 2 Heading 3 Heading 4 Heading 5 Body" at bounding box center [1114, 218] width 229 height 113
click at [504, 380] on p "References" at bounding box center [691, 378] width 445 height 20
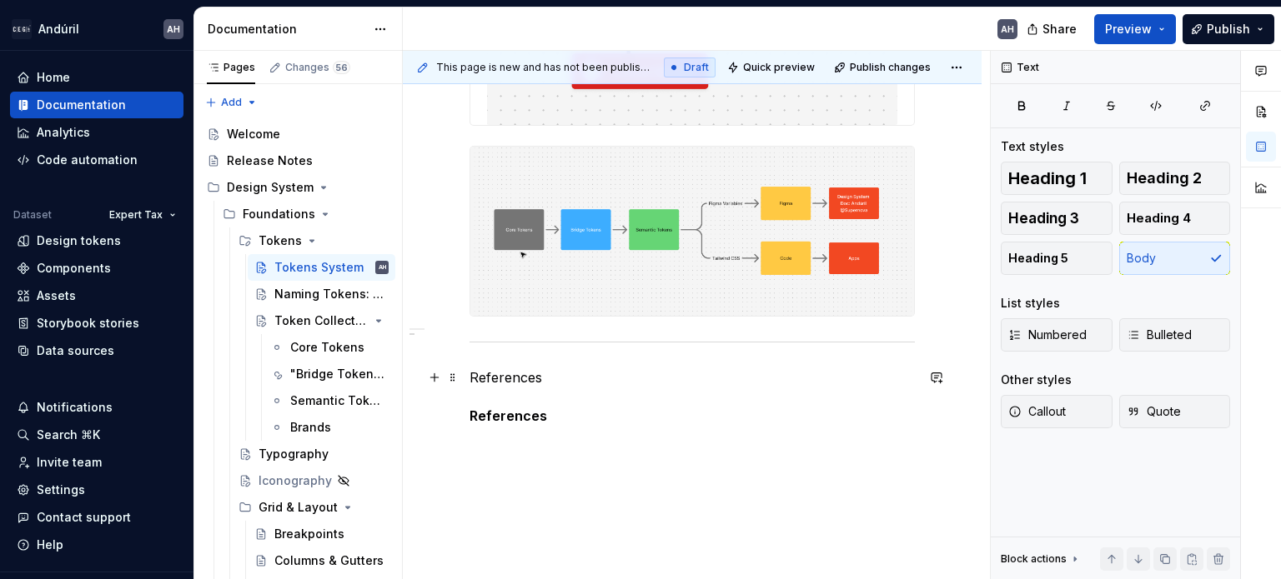
click at [504, 380] on p "References" at bounding box center [691, 378] width 445 height 20
click at [503, 414] on h5 "References" at bounding box center [691, 416] width 445 height 17
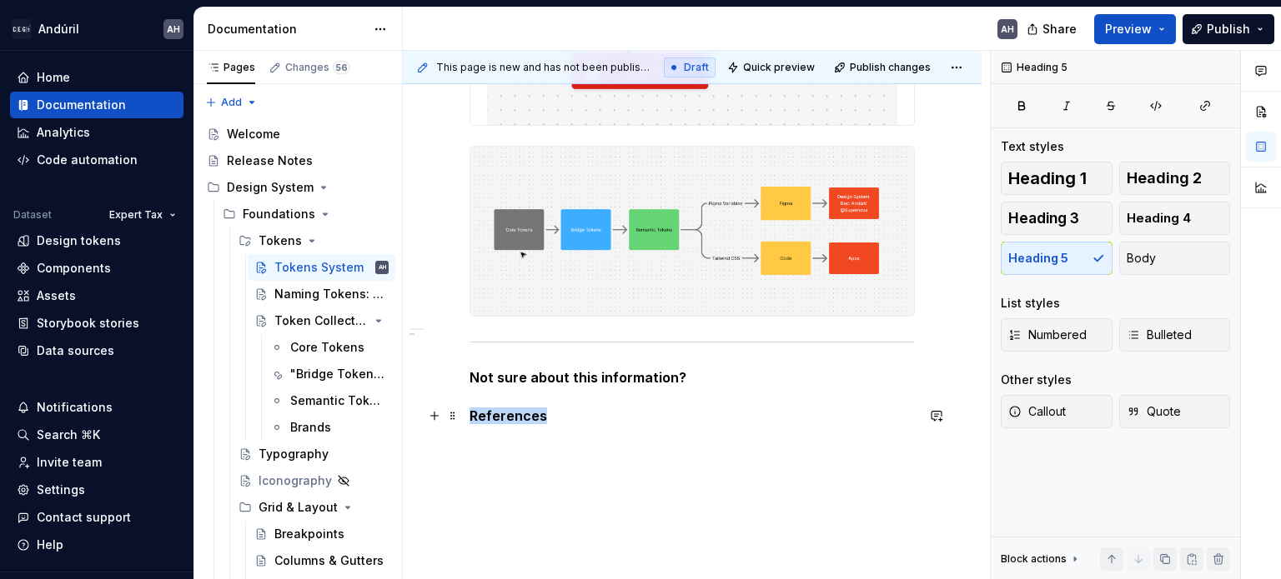
click at [503, 414] on h5 "References" at bounding box center [691, 416] width 445 height 17
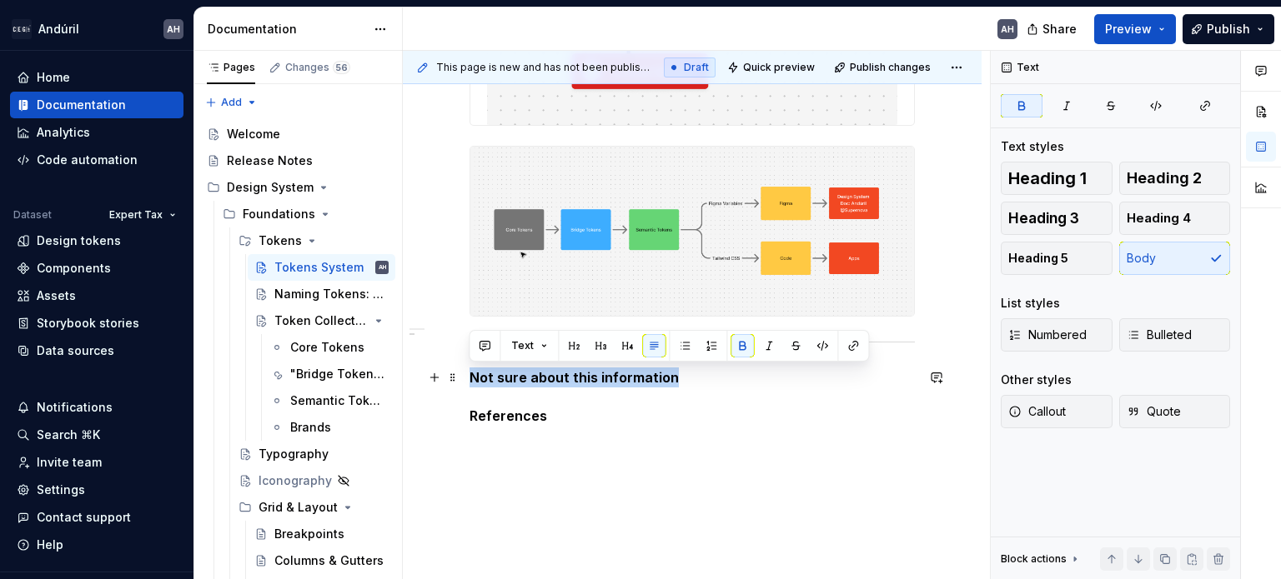
drag, startPoint x: 675, startPoint y: 373, endPoint x: 466, endPoint y: 376, distance: 209.3
click at [466, 376] on div "Purpose This documentation clarifies the purpose of each token collection. Our …" at bounding box center [692, 75] width 579 height 1088
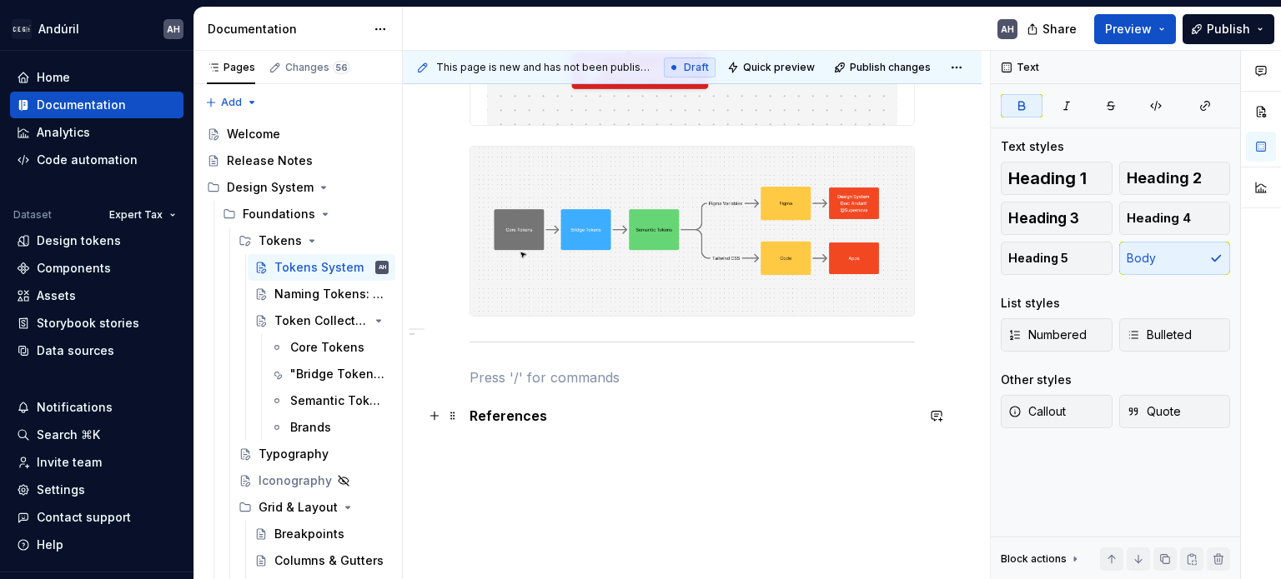
click at [470, 419] on h5 "References" at bounding box center [691, 416] width 445 height 17
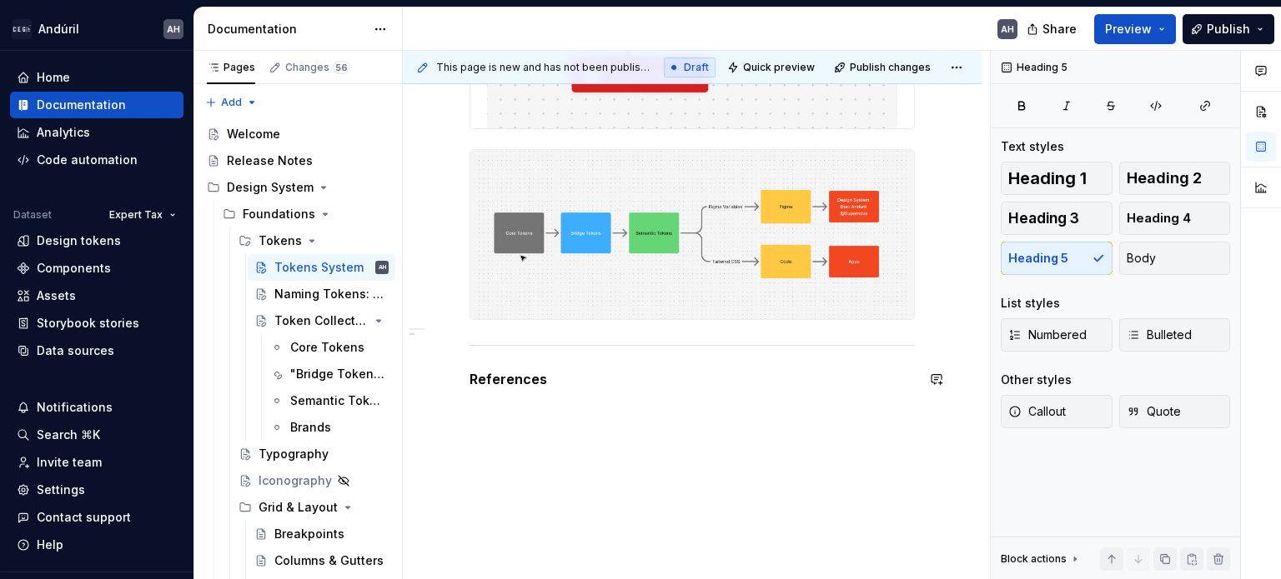
click at [509, 453] on div "Purpose This documentation clarifies the purpose of each token collection. Our …" at bounding box center [692, 58] width 579 height 1048
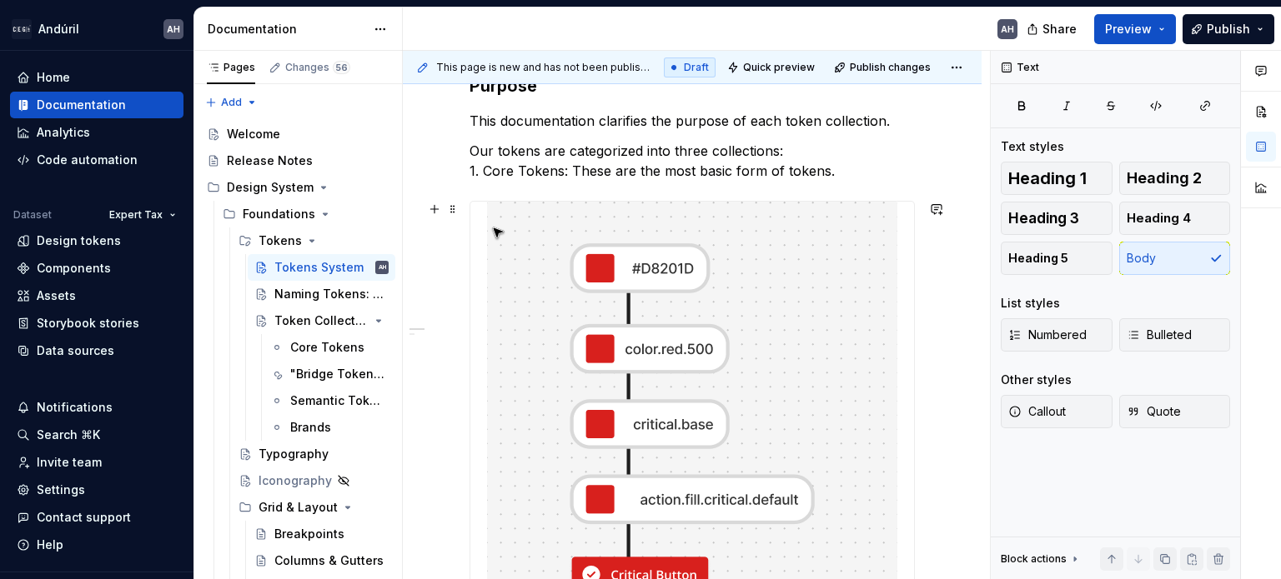
scroll to position [334, 0]
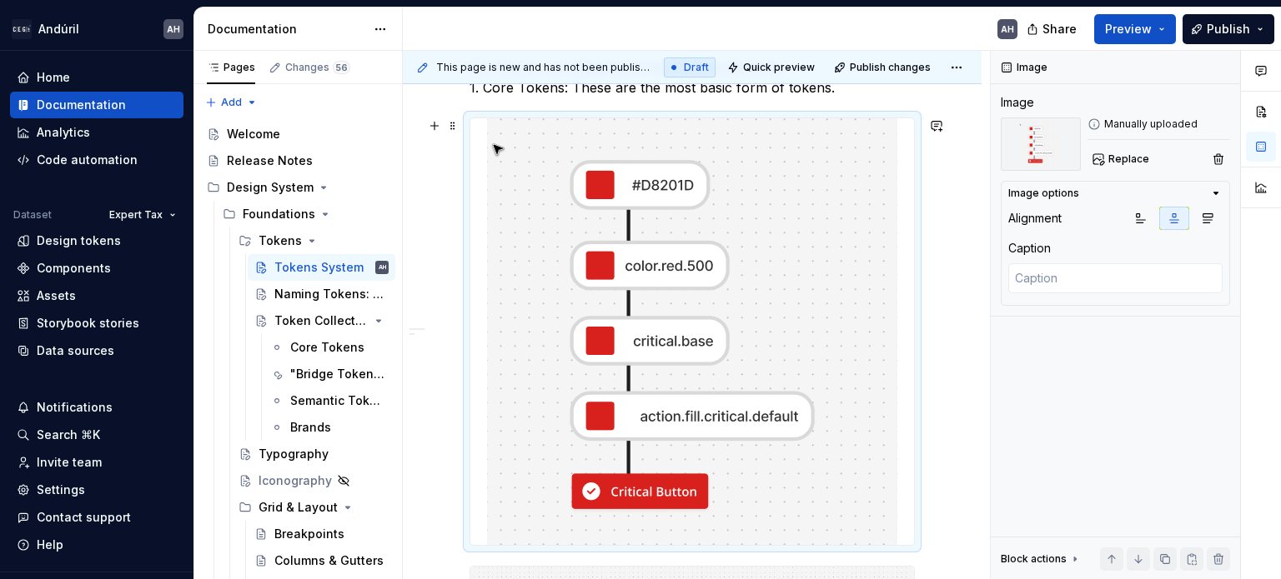
click at [662, 359] on img at bounding box center [692, 331] width 410 height 427
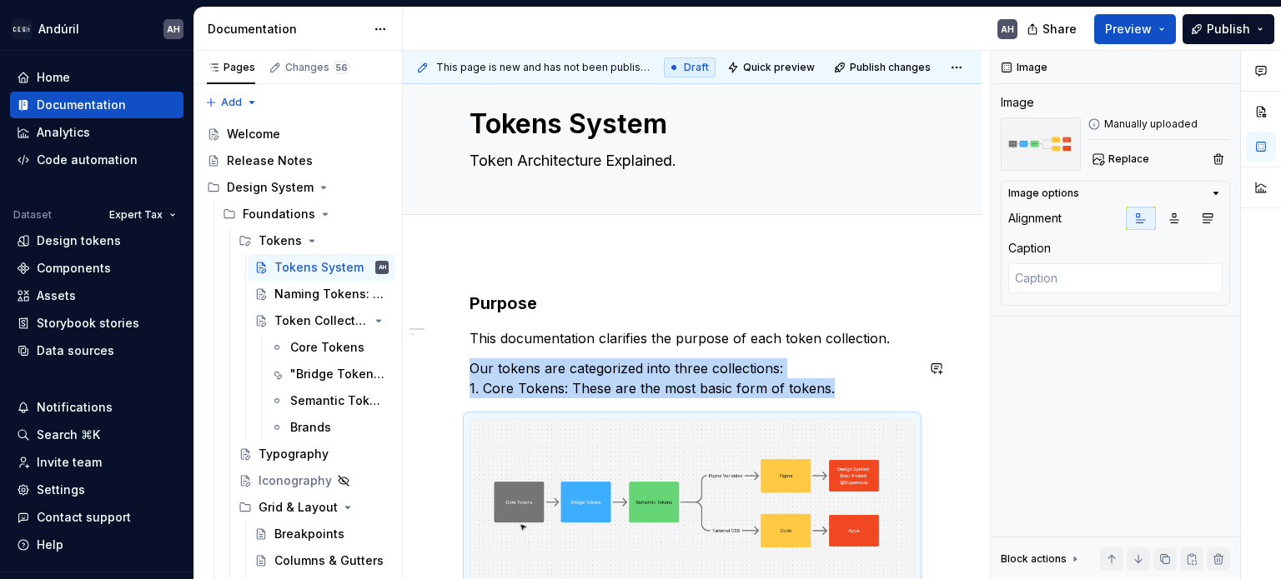
scroll to position [1, 0]
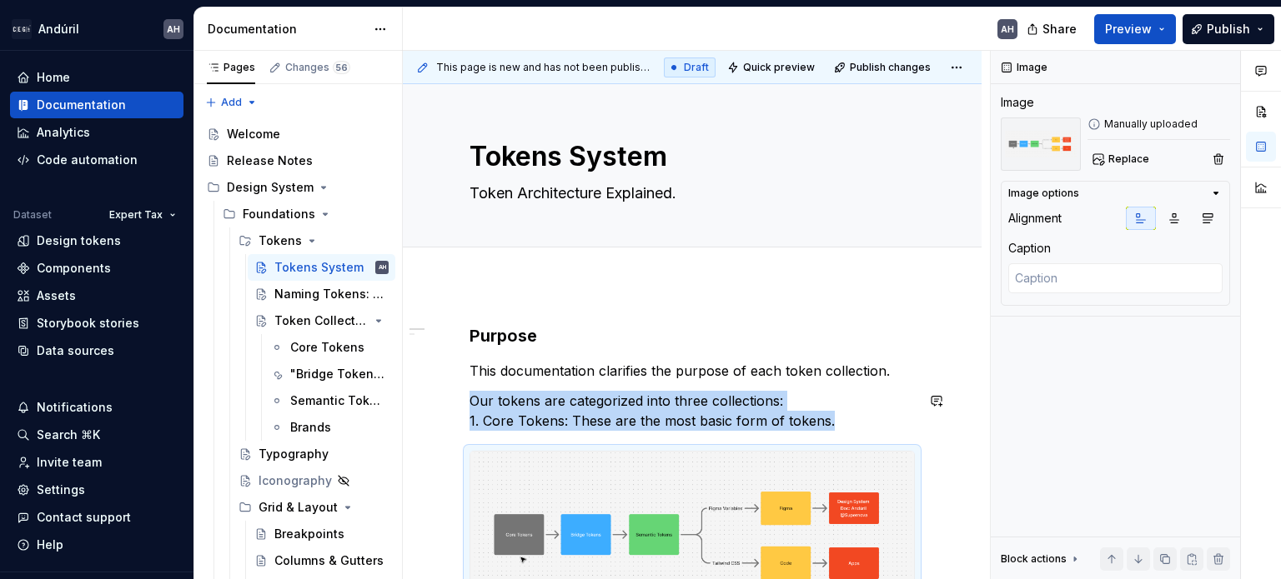
click at [852, 440] on div "Purpose This documentation clarifies the purpose of each token collection. Our …" at bounding box center [691, 523] width 445 height 399
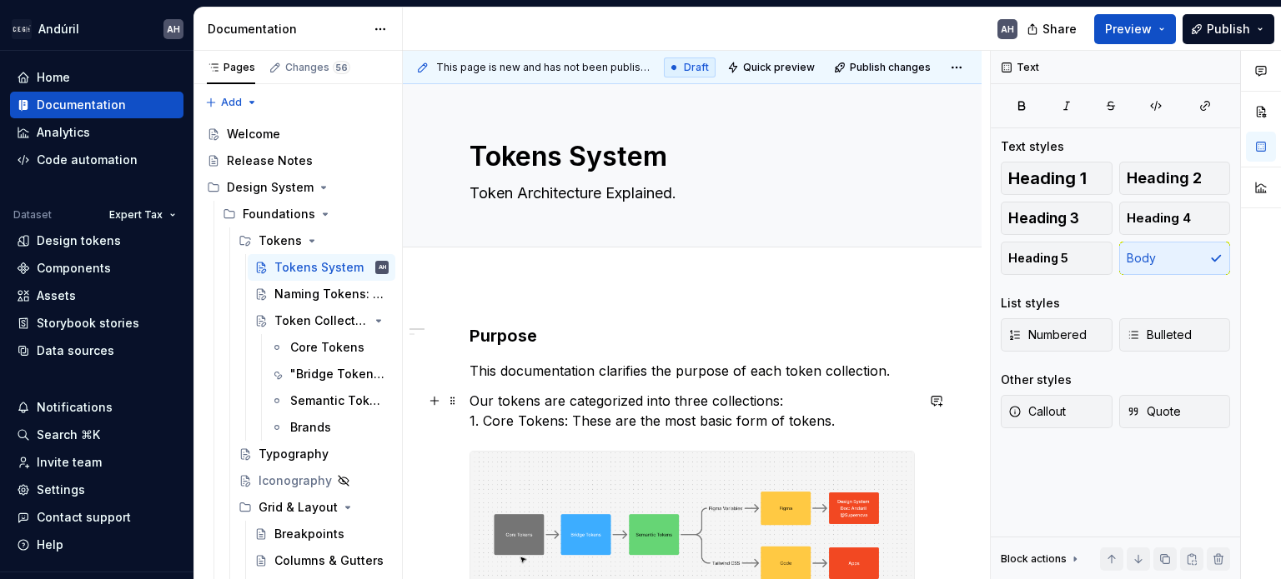
click at [854, 426] on p "Our tokens are categorized into three collections: 1. Core Tokens: These are th…" at bounding box center [691, 411] width 445 height 40
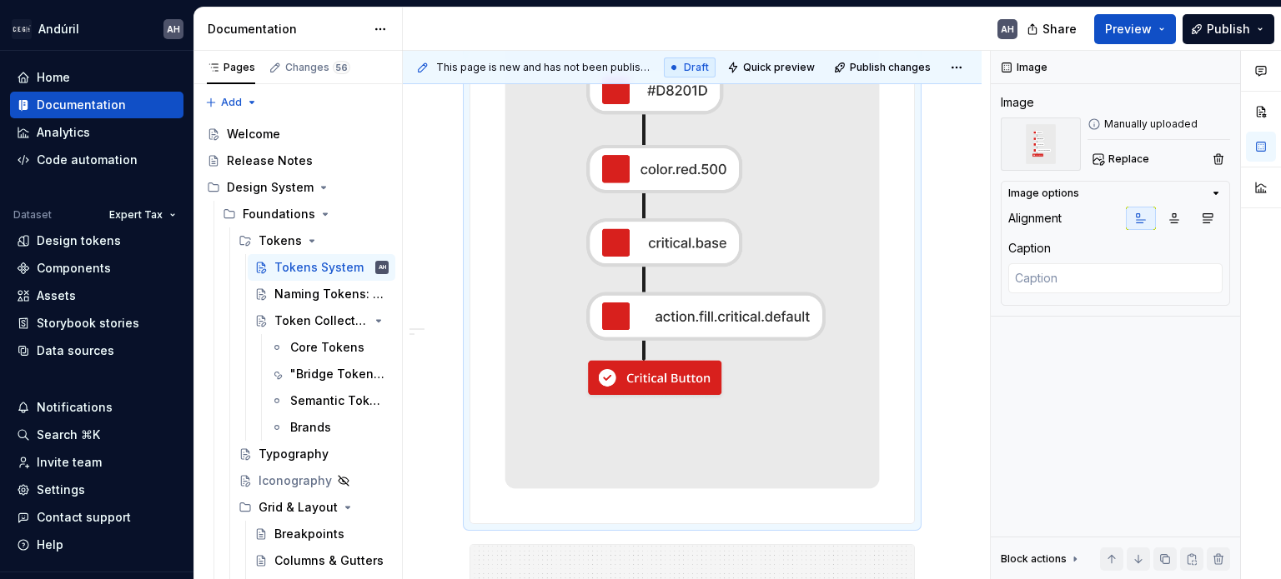
scroll to position [418, 0]
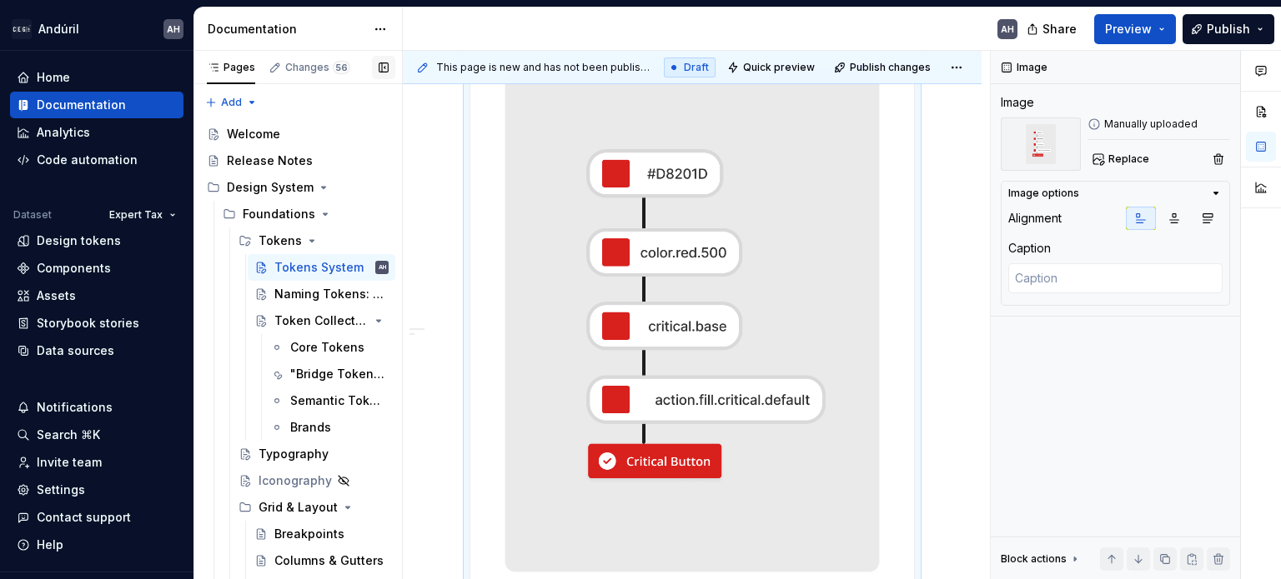
click at [381, 68] on button "button" at bounding box center [383, 67] width 23 height 23
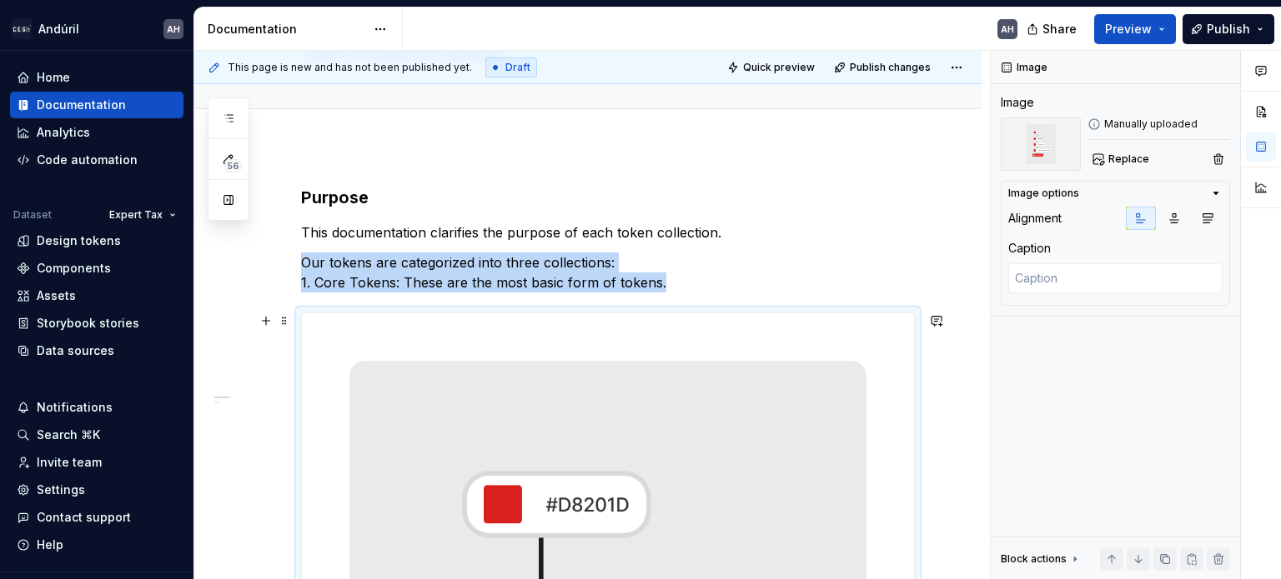
scroll to position [84, 0]
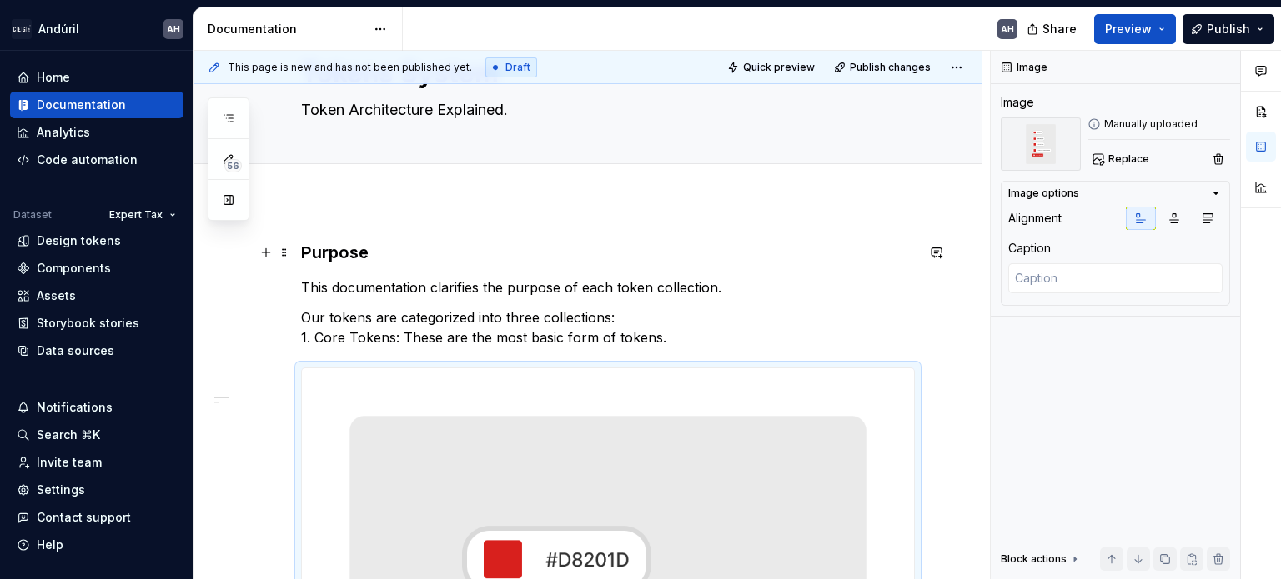
click at [762, 243] on h3 "Purpose" at bounding box center [608, 252] width 614 height 23
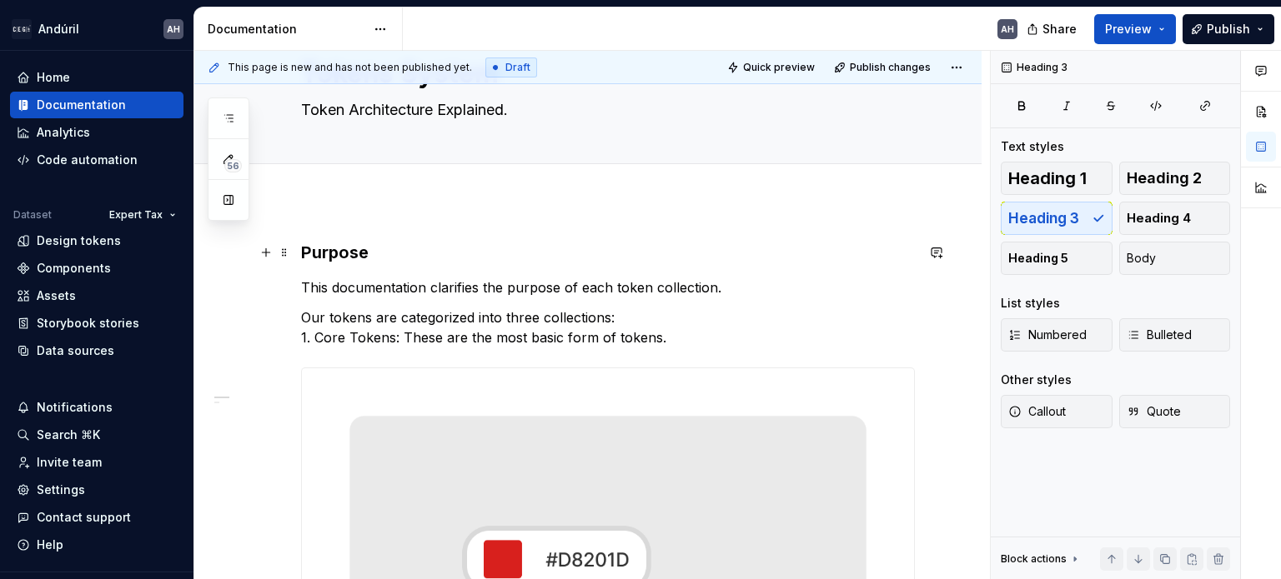
scroll to position [0, 0]
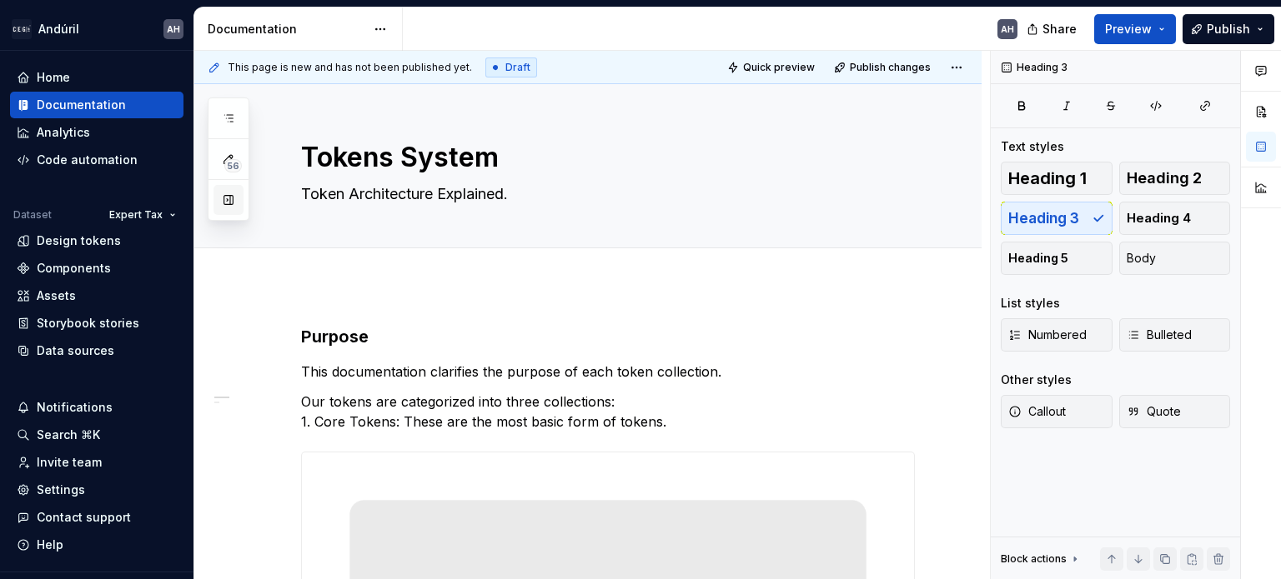
click at [230, 199] on button "button" at bounding box center [228, 200] width 30 height 30
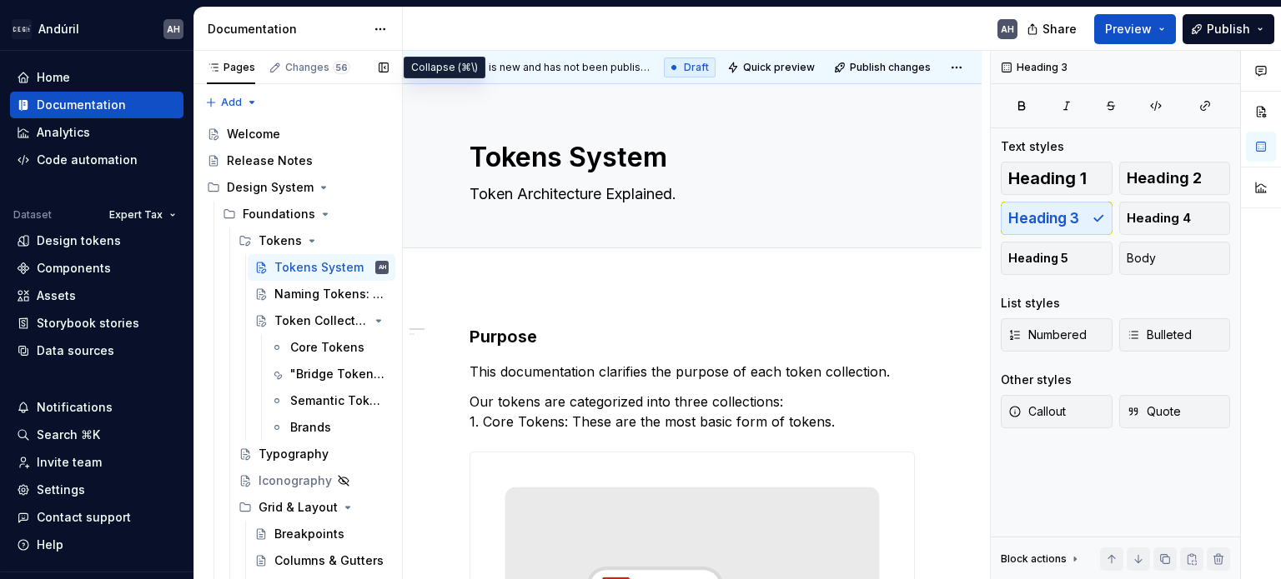
type textarea "*"
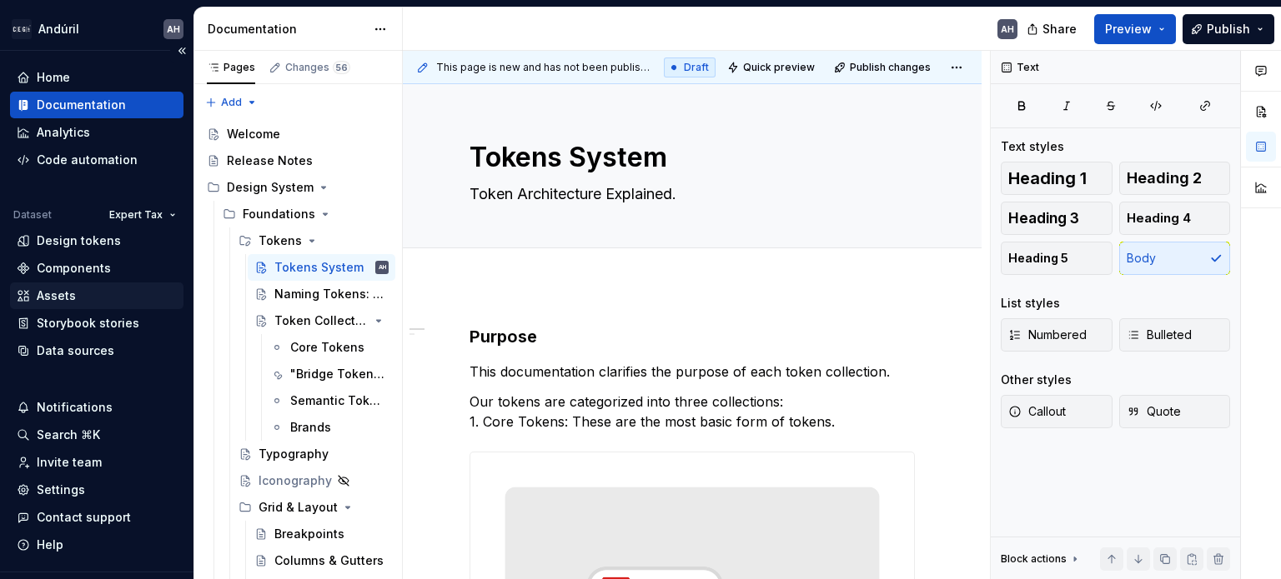
click at [67, 299] on div "Assets" at bounding box center [56, 296] width 39 height 17
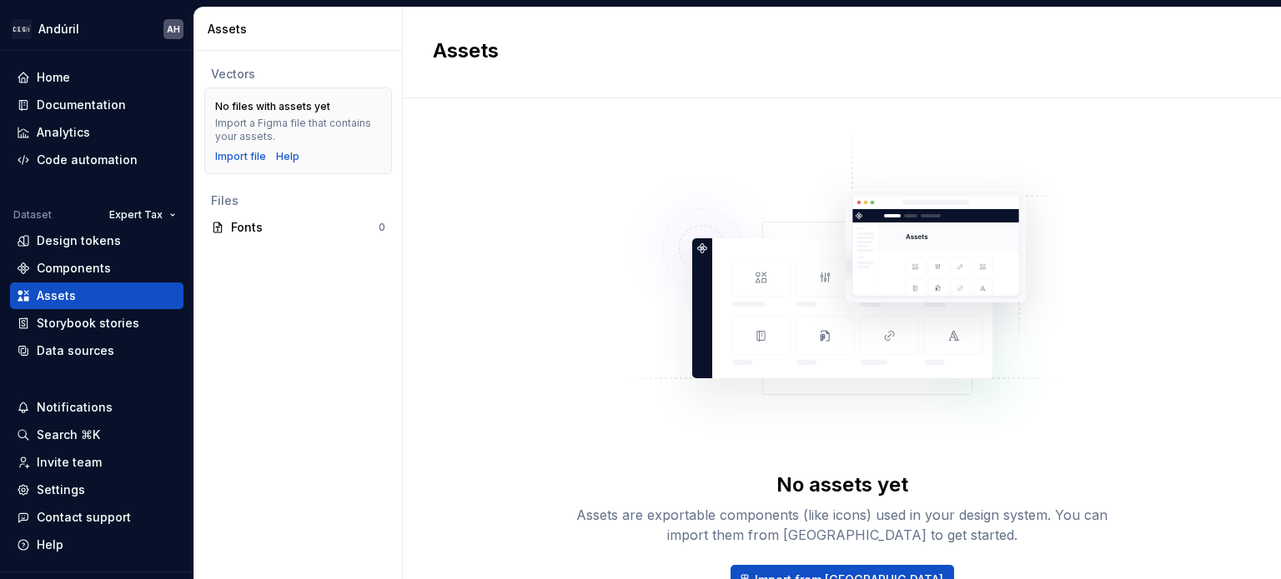
click at [322, 389] on div "Vectors No files with assets yet Import a Figma file that contains your assets.…" at bounding box center [298, 315] width 208 height 529
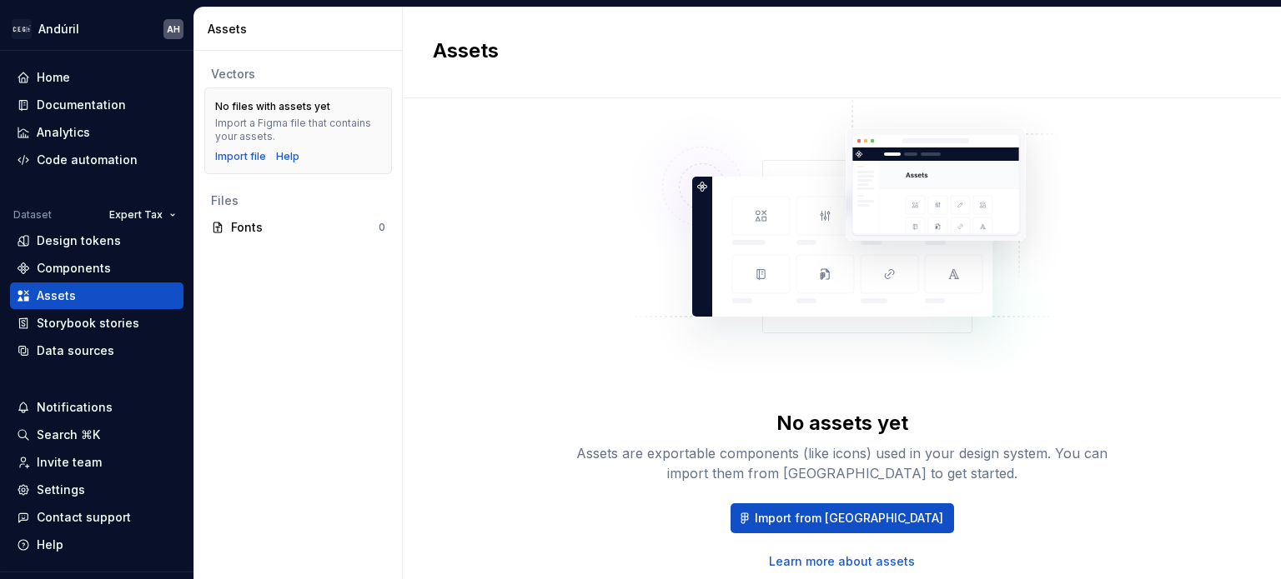
scroll to position [90, 0]
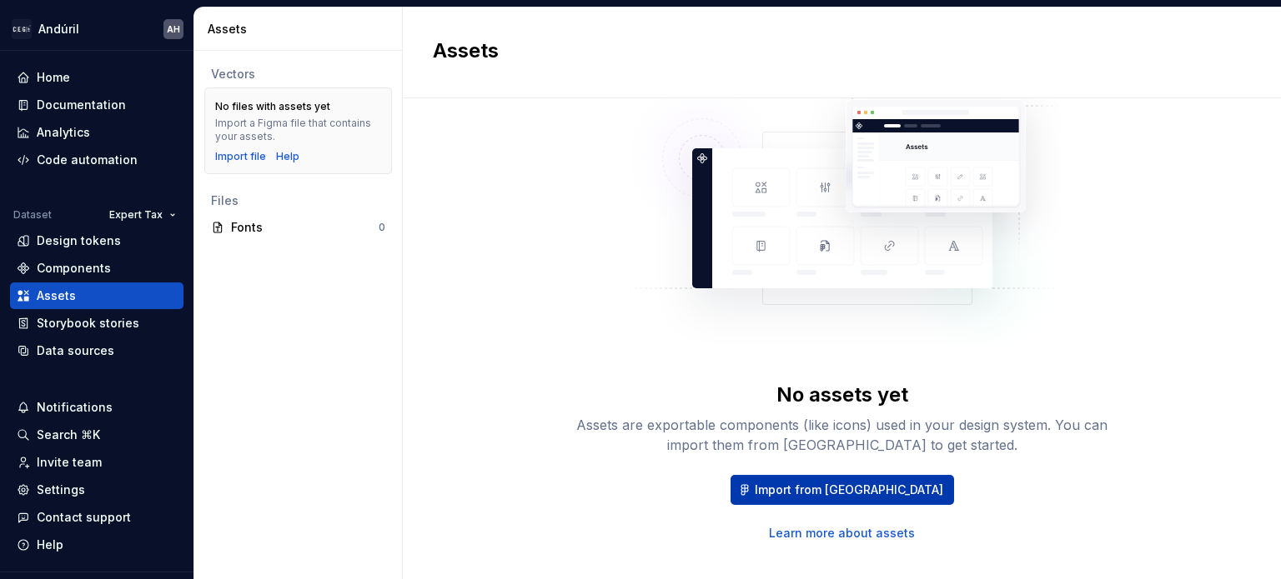
click at [822, 496] on span "Import from [GEOGRAPHIC_DATA]" at bounding box center [848, 490] width 188 height 17
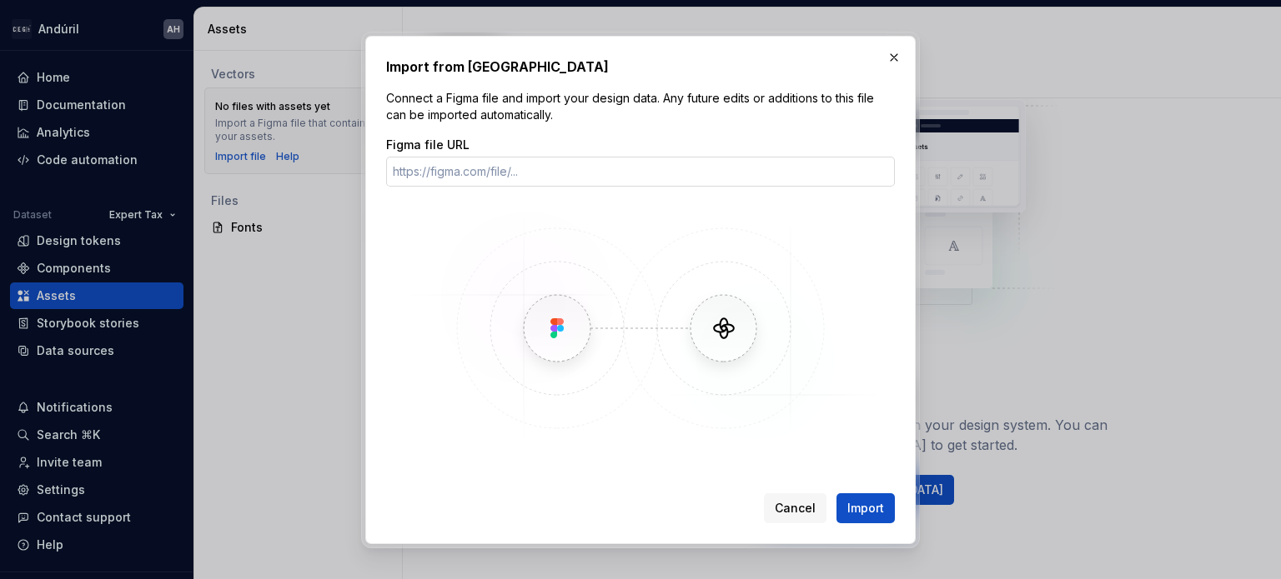
click at [562, 166] on input "Figma file URL" at bounding box center [640, 172] width 509 height 30
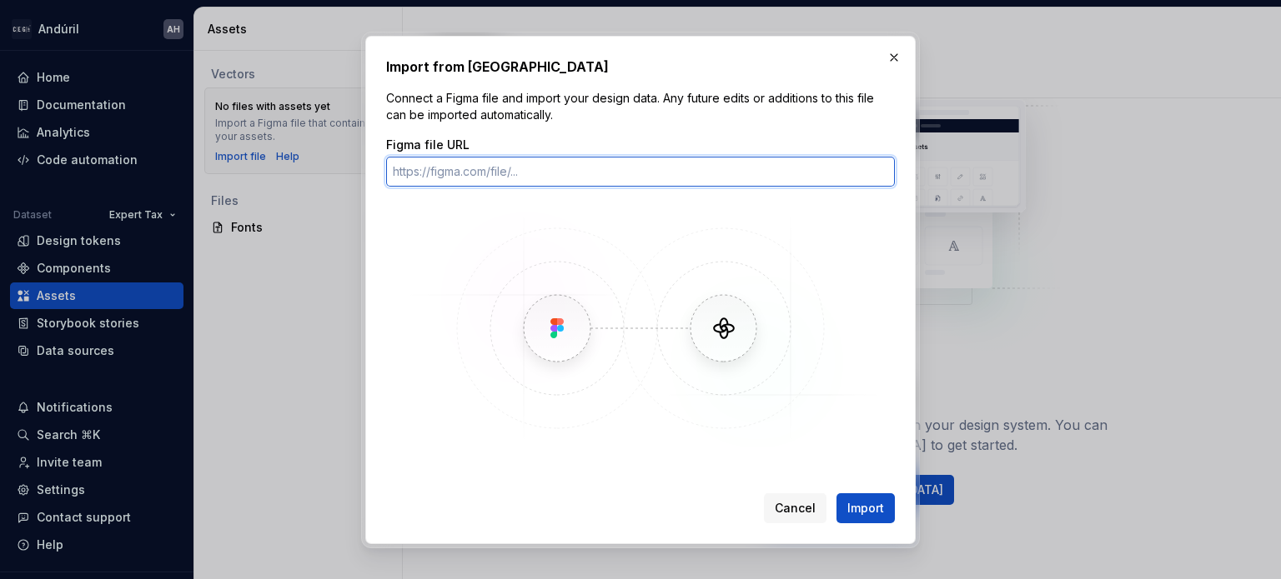
paste input "[URL][DOMAIN_NAME]"
type input "[URL][DOMAIN_NAME]"
click at [716, 169] on input "[URL][DOMAIN_NAME]" at bounding box center [640, 172] width 509 height 30
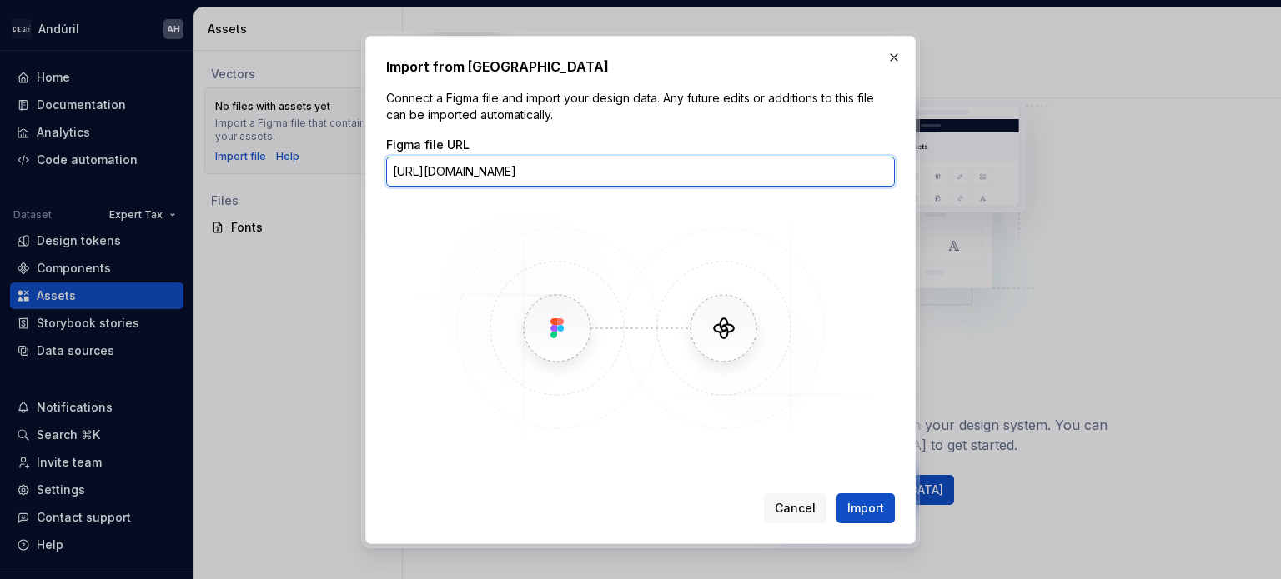
click at [716, 169] on input "[URL][DOMAIN_NAME]" at bounding box center [640, 172] width 509 height 30
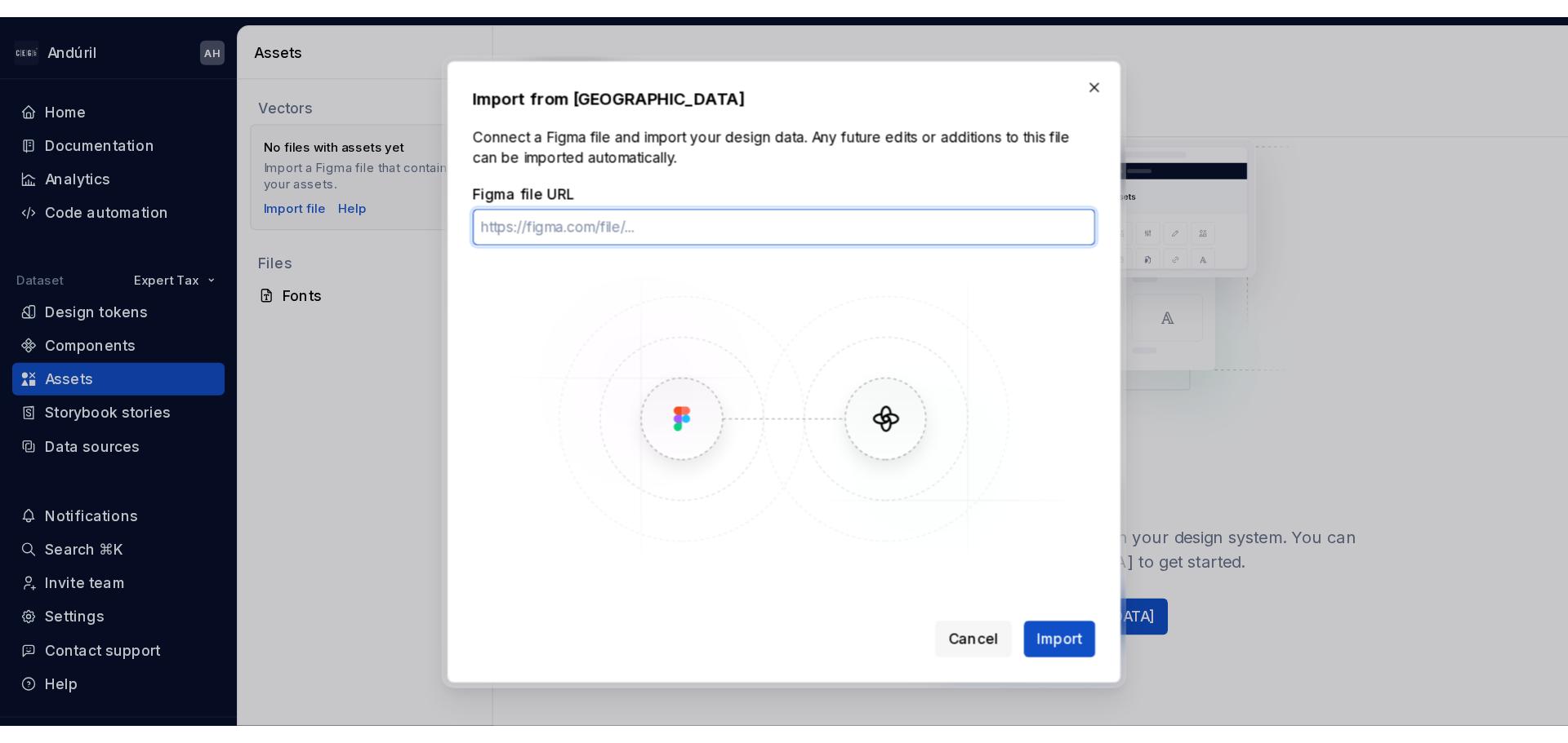
scroll to position [0, 0]
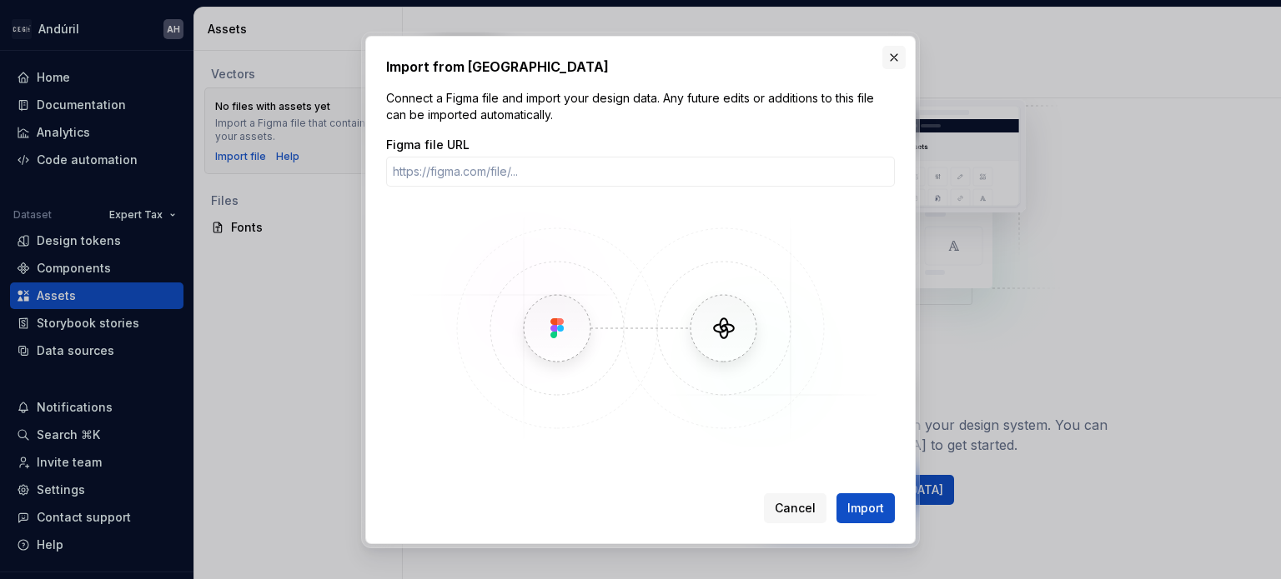
click at [892, 59] on button "button" at bounding box center [893, 57] width 23 height 23
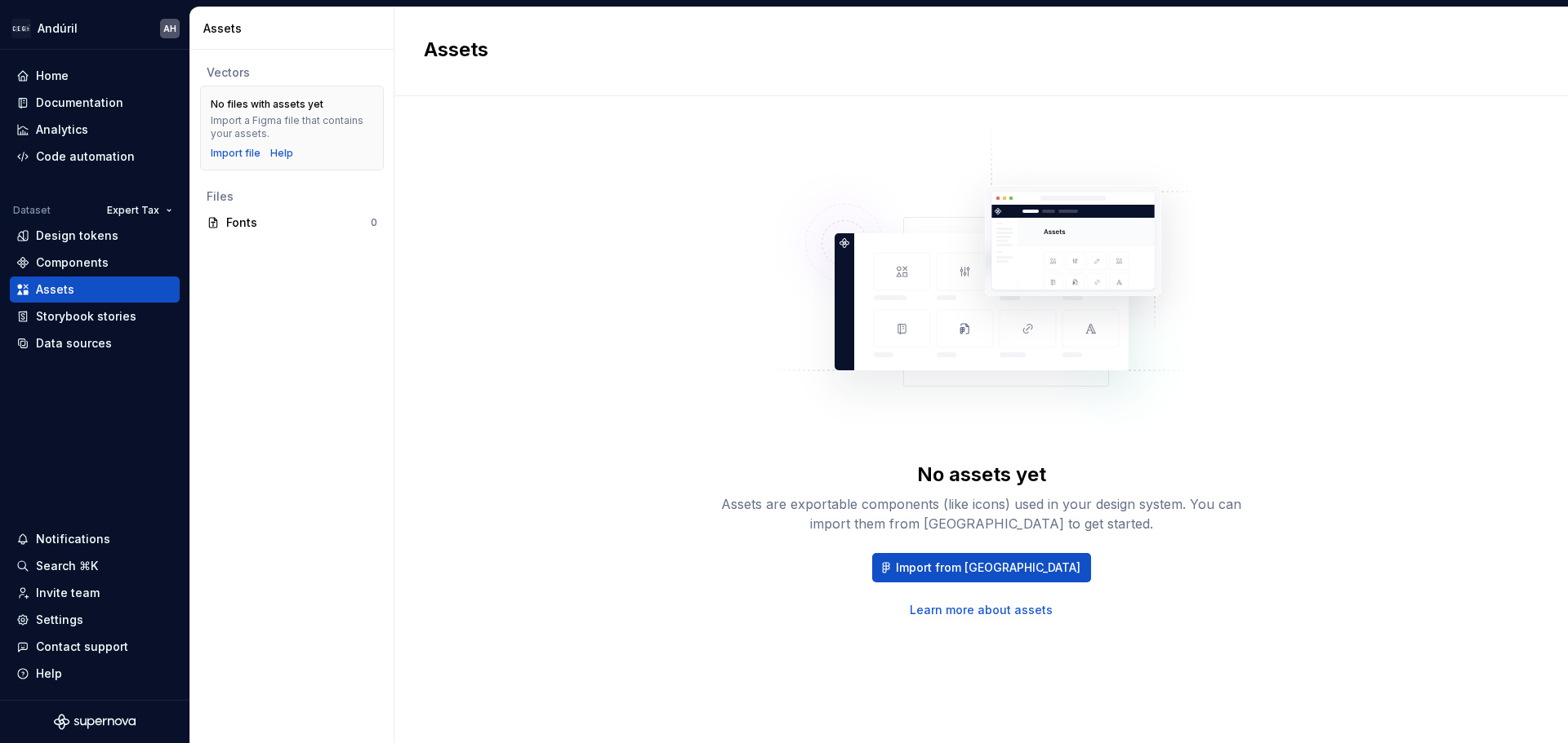
click at [974, 567] on div "Import from Figma Learn more about assets" at bounding box center [981, 585] width 523 height 66
click at [974, 567] on link "Learn more about assets" at bounding box center [981, 610] width 143 height 17
click at [974, 560] on span "Import from [GEOGRAPHIC_DATA]" at bounding box center [988, 568] width 184 height 17
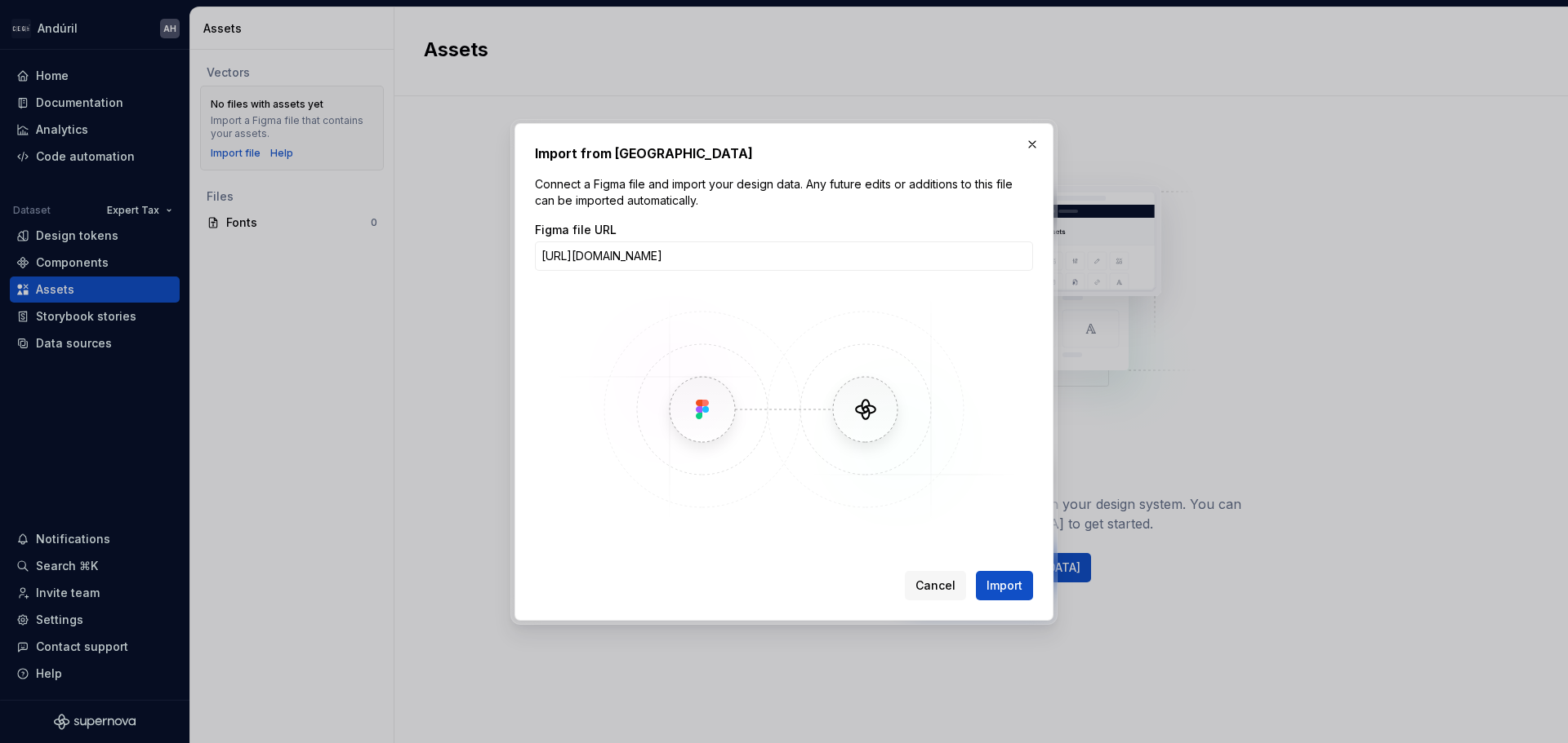
scroll to position [0, 202]
type input "[URL][DOMAIN_NAME]"
click at [998, 567] on span "Import" at bounding box center [1004, 585] width 36 height 17
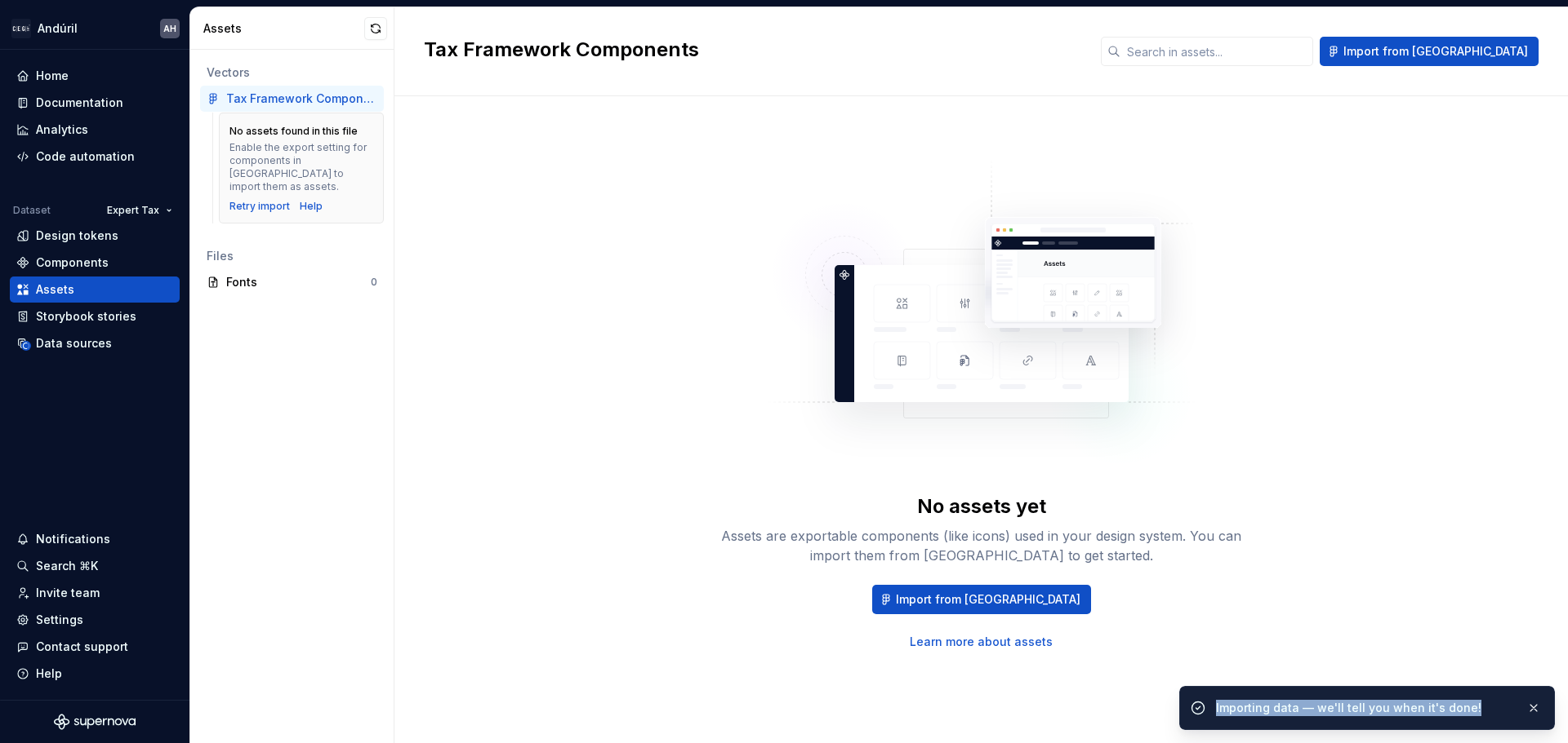
drag, startPoint x: 1467, startPoint y: 710, endPoint x: 1212, endPoint y: 718, distance: 255.1
click at [1212, 567] on div "Importing data — we'll tell you when it's done!" at bounding box center [1366, 708] width 375 height 44
click at [1254, 567] on div "Importing data — we'll tell you when it's done!" at bounding box center [1379, 708] width 328 height 23
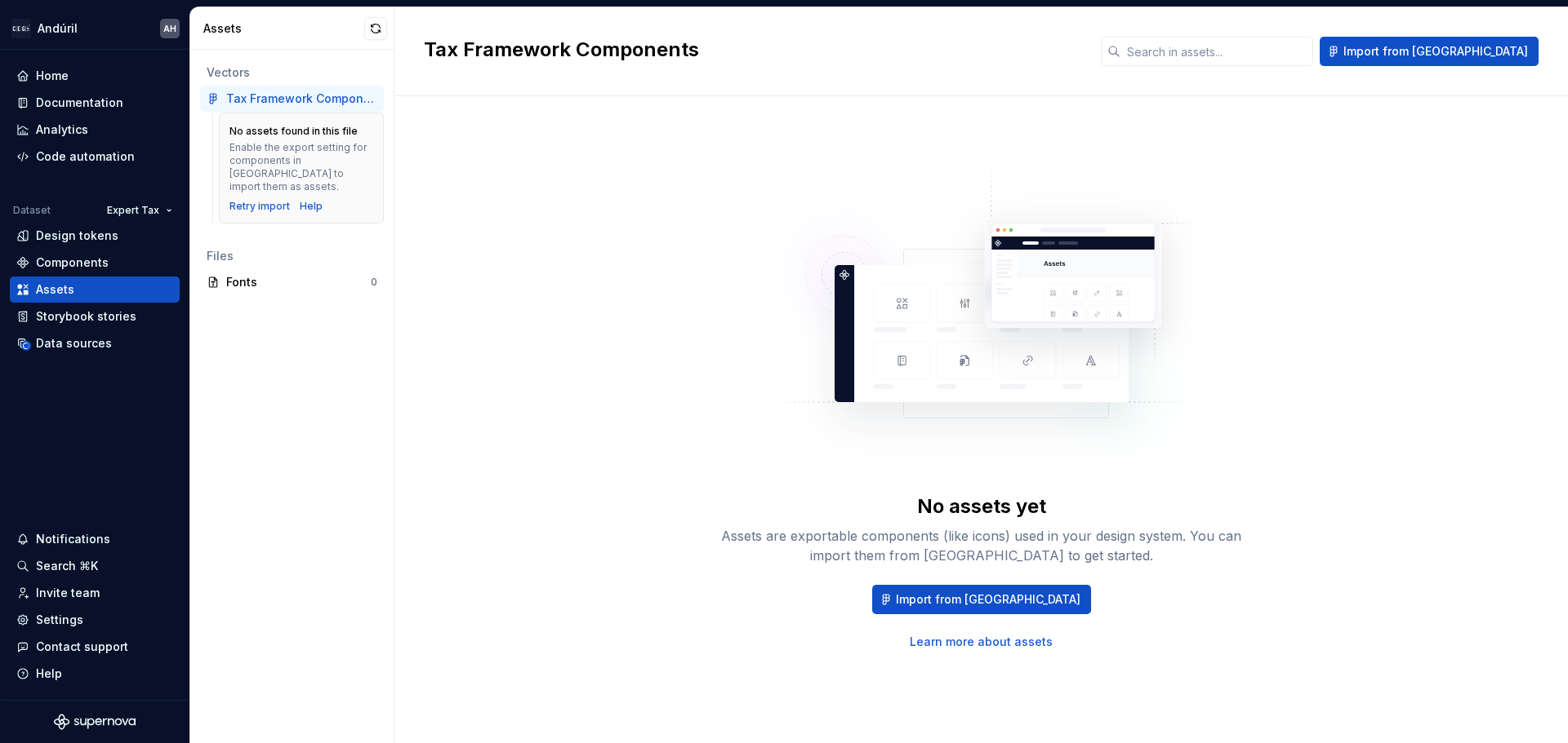
click at [815, 447] on img at bounding box center [981, 320] width 430 height 326
drag, startPoint x: 999, startPoint y: 536, endPoint x: 1201, endPoint y: 537, distance: 202.0
click at [1201, 537] on div "Assets are exportable components (like icons) used in your design system. You c…" at bounding box center [981, 546] width 523 height 39
click at [1237, 538] on div "Assets are exportable components (like icons) used in your design system. You c…" at bounding box center [981, 546] width 523 height 39
click at [258, 200] on div "Retry import" at bounding box center [260, 206] width 61 height 13
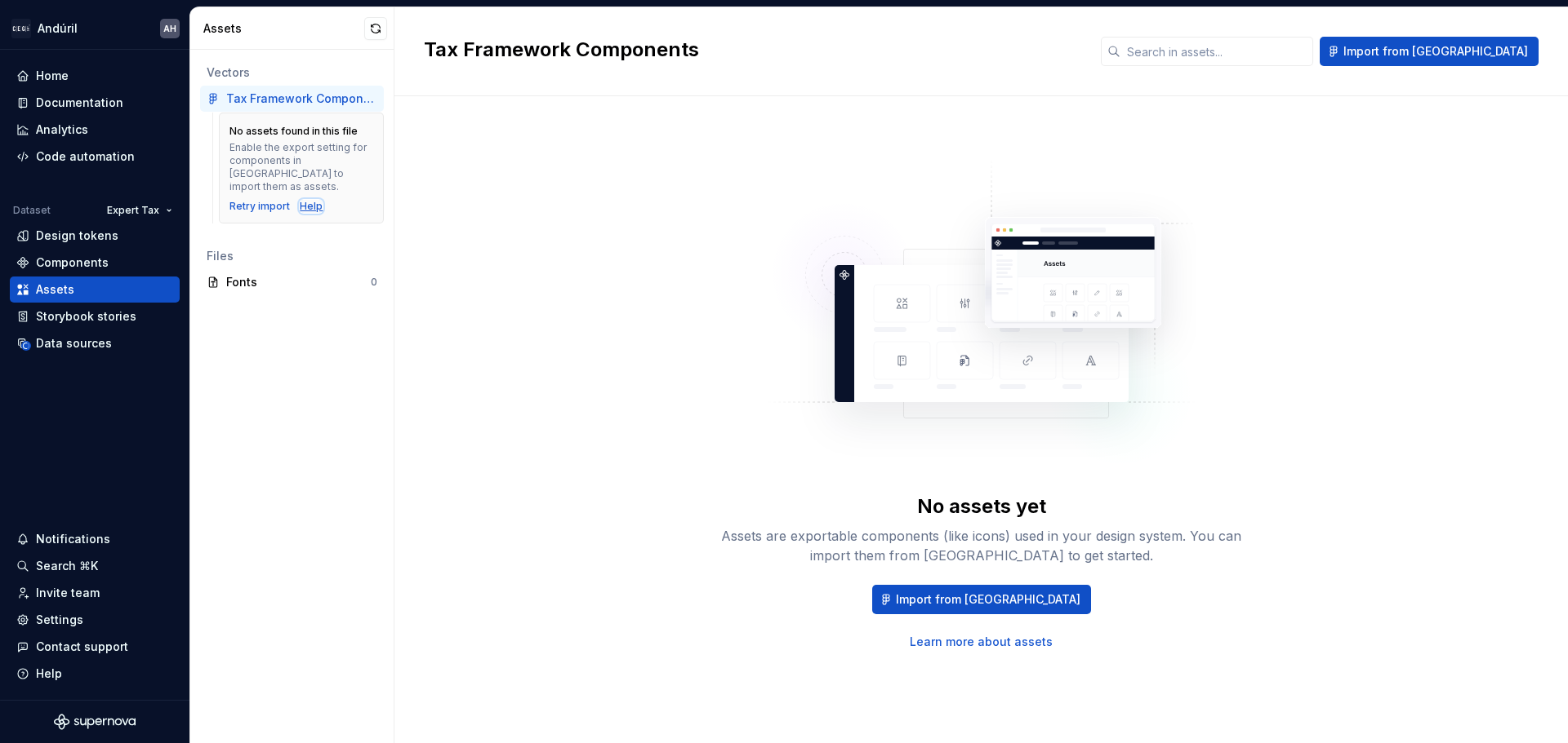
click at [311, 200] on div "Help" at bounding box center [310, 206] width 23 height 13
click at [975, 567] on span "Import from [GEOGRAPHIC_DATA]" at bounding box center [988, 599] width 184 height 17
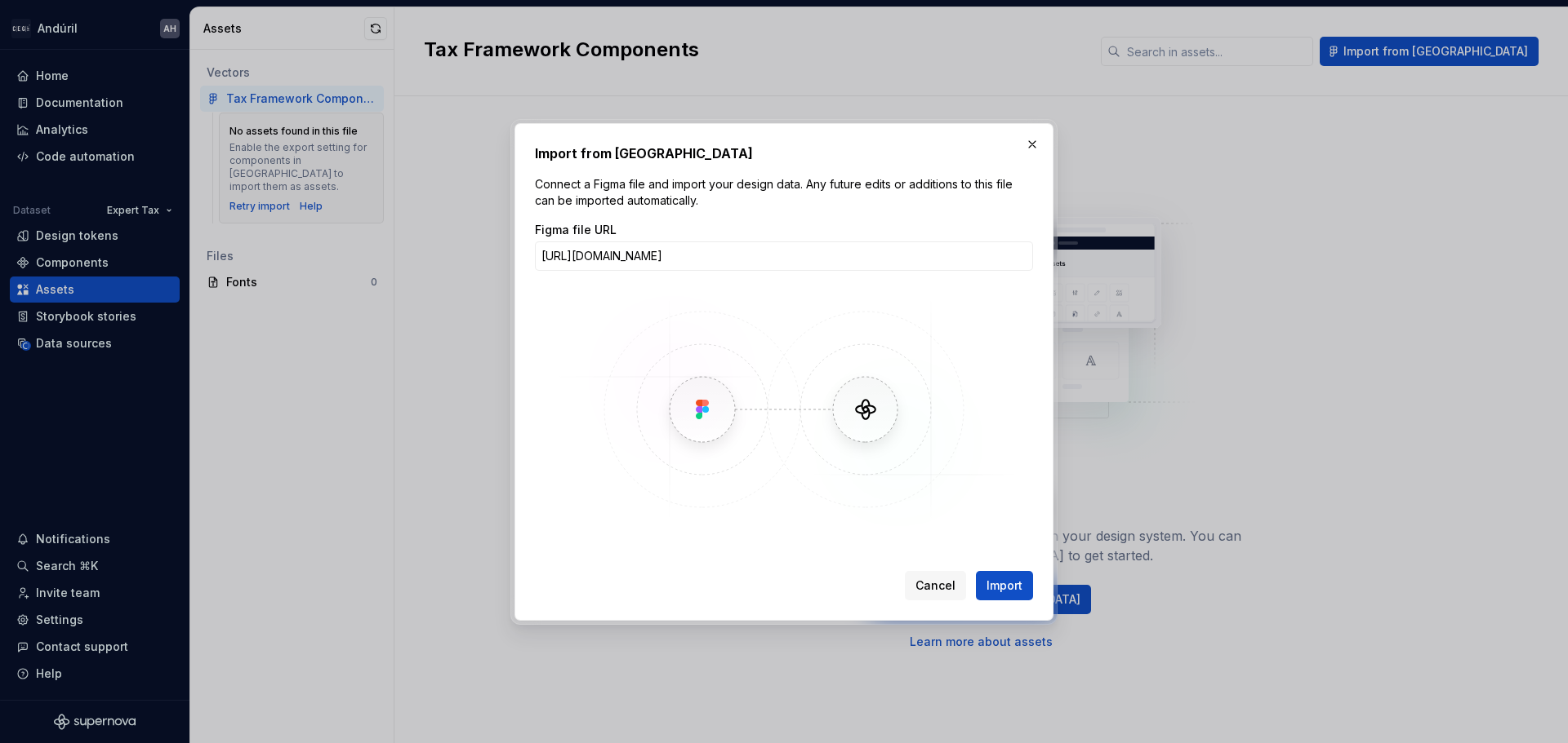
scroll to position [0, 128]
type input "[URL][DOMAIN_NAME]"
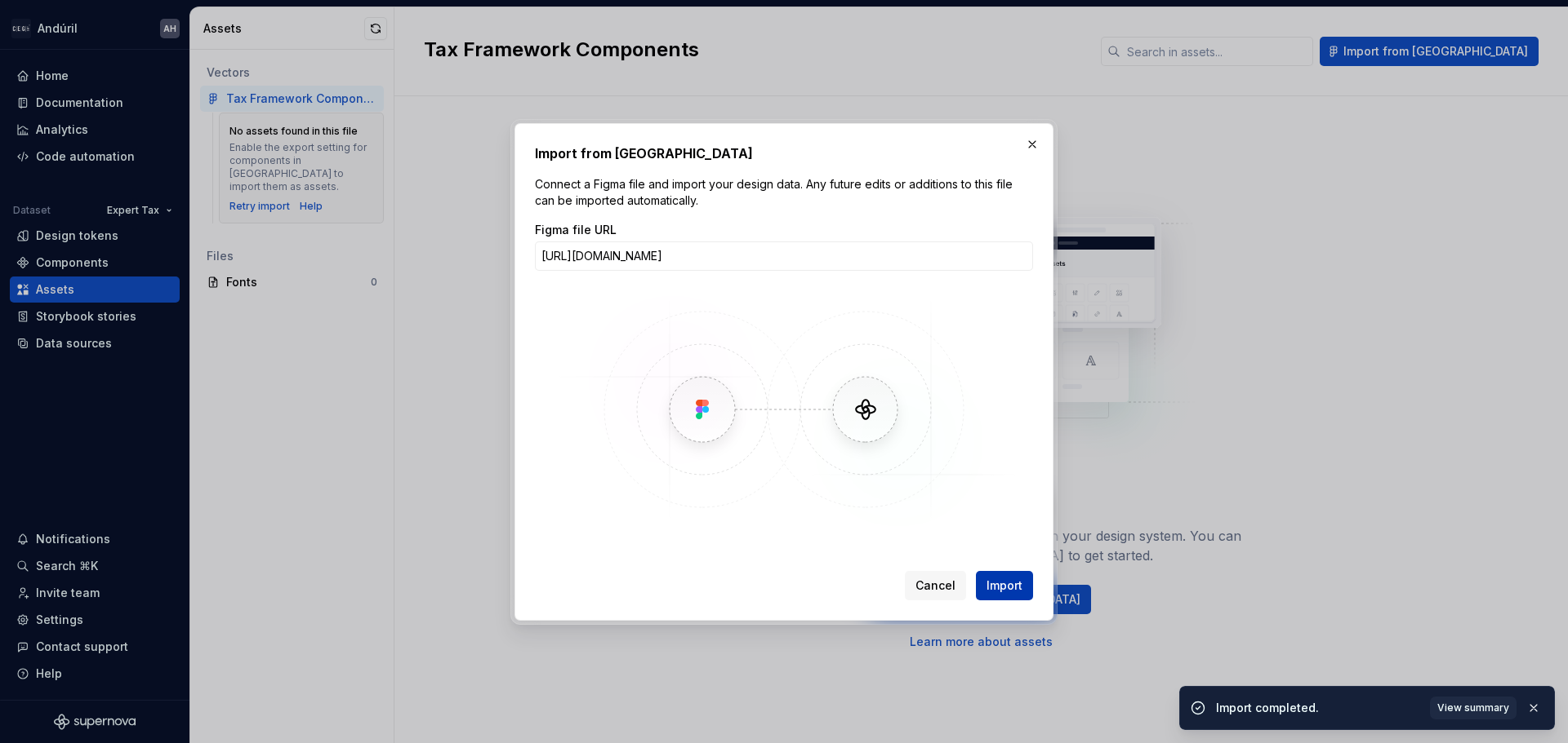
click at [1002, 567] on span "Import" at bounding box center [1004, 585] width 36 height 17
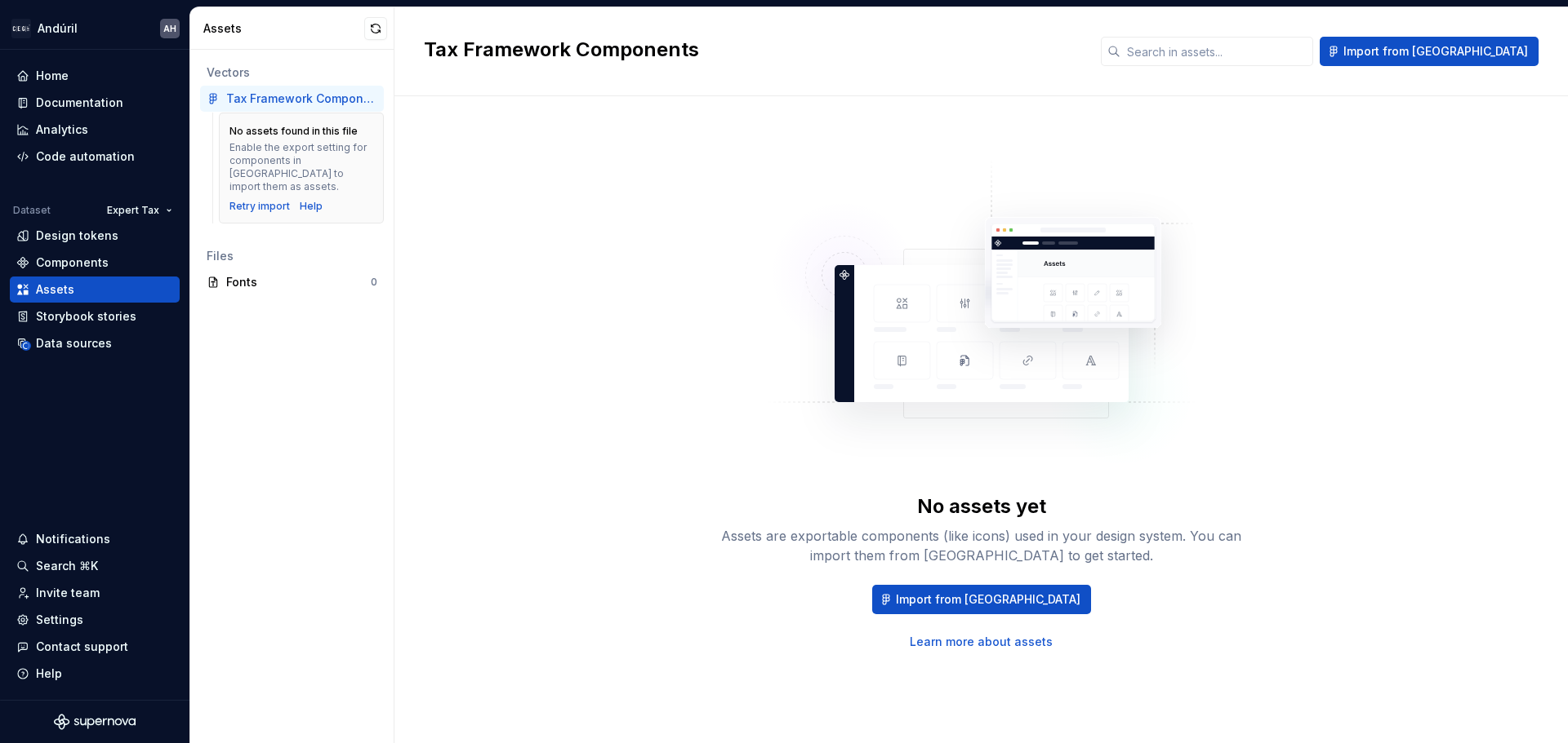
click at [299, 104] on div "Tax Framework Components" at bounding box center [302, 99] width 151 height 17
click at [248, 274] on div "Fonts" at bounding box center [299, 282] width 145 height 17
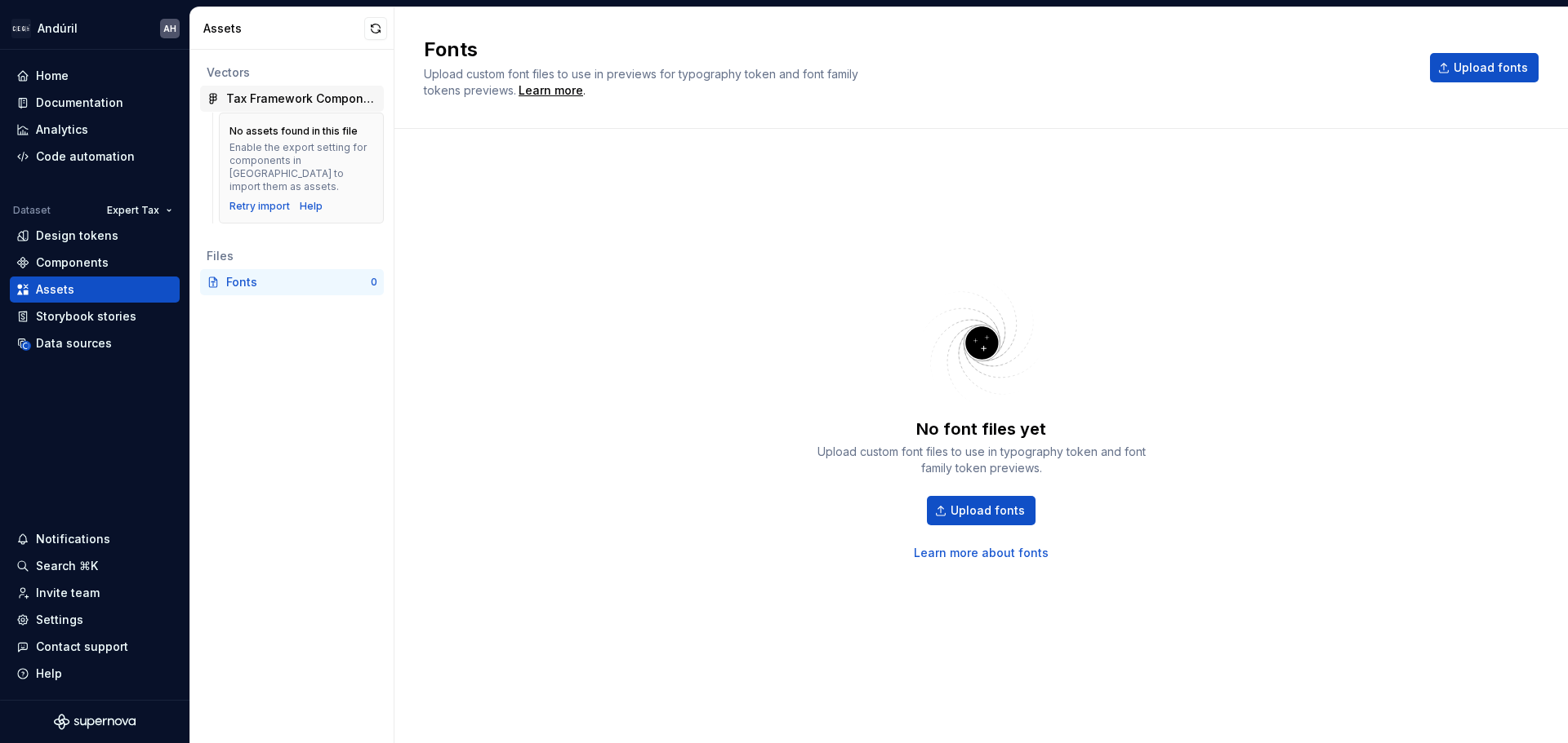
click at [338, 90] on div "Tax Framework Components" at bounding box center [292, 99] width 184 height 26
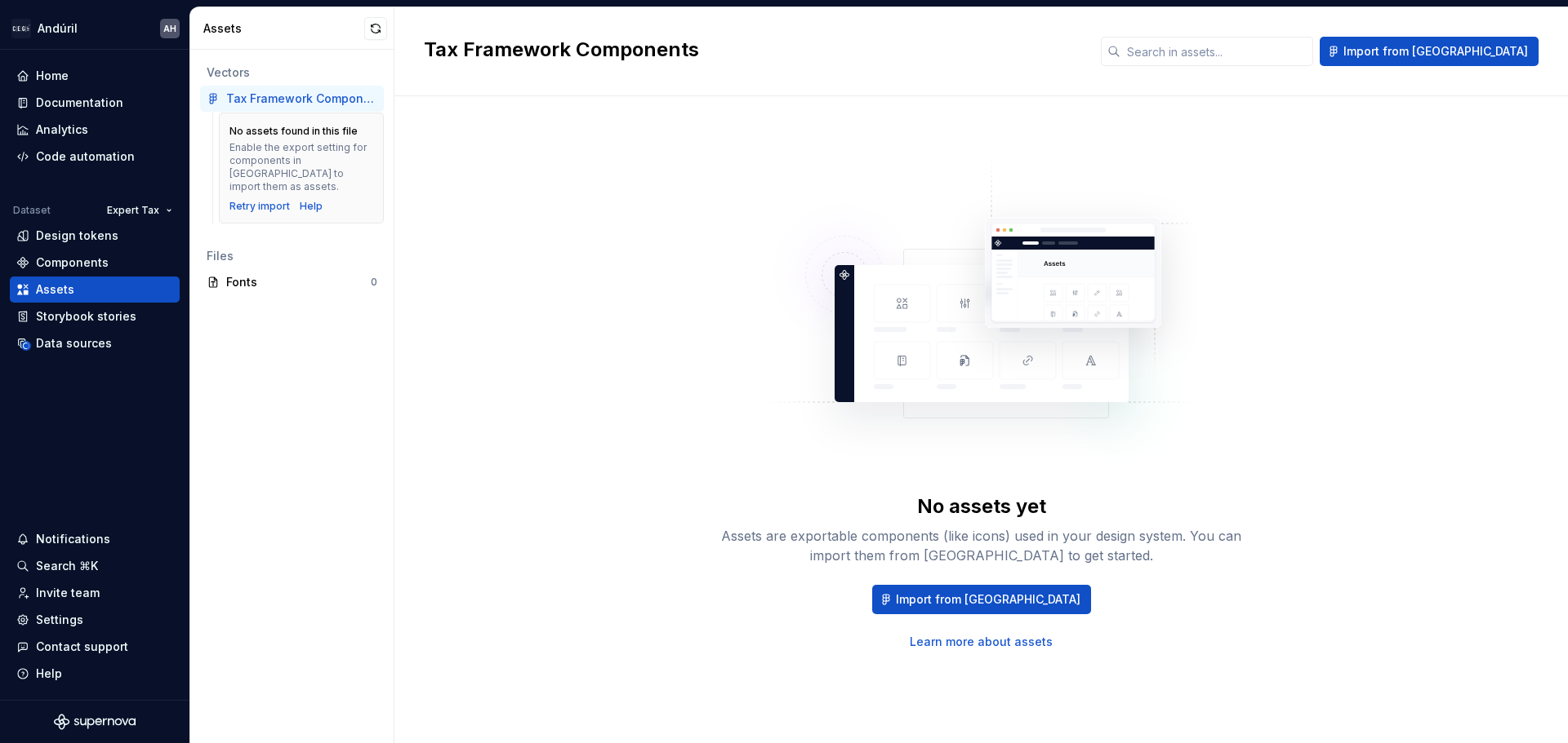
click at [371, 30] on button "button" at bounding box center [375, 28] width 23 height 23
click at [1254, 57] on span "Import from [GEOGRAPHIC_DATA]" at bounding box center [1435, 51] width 184 height 17
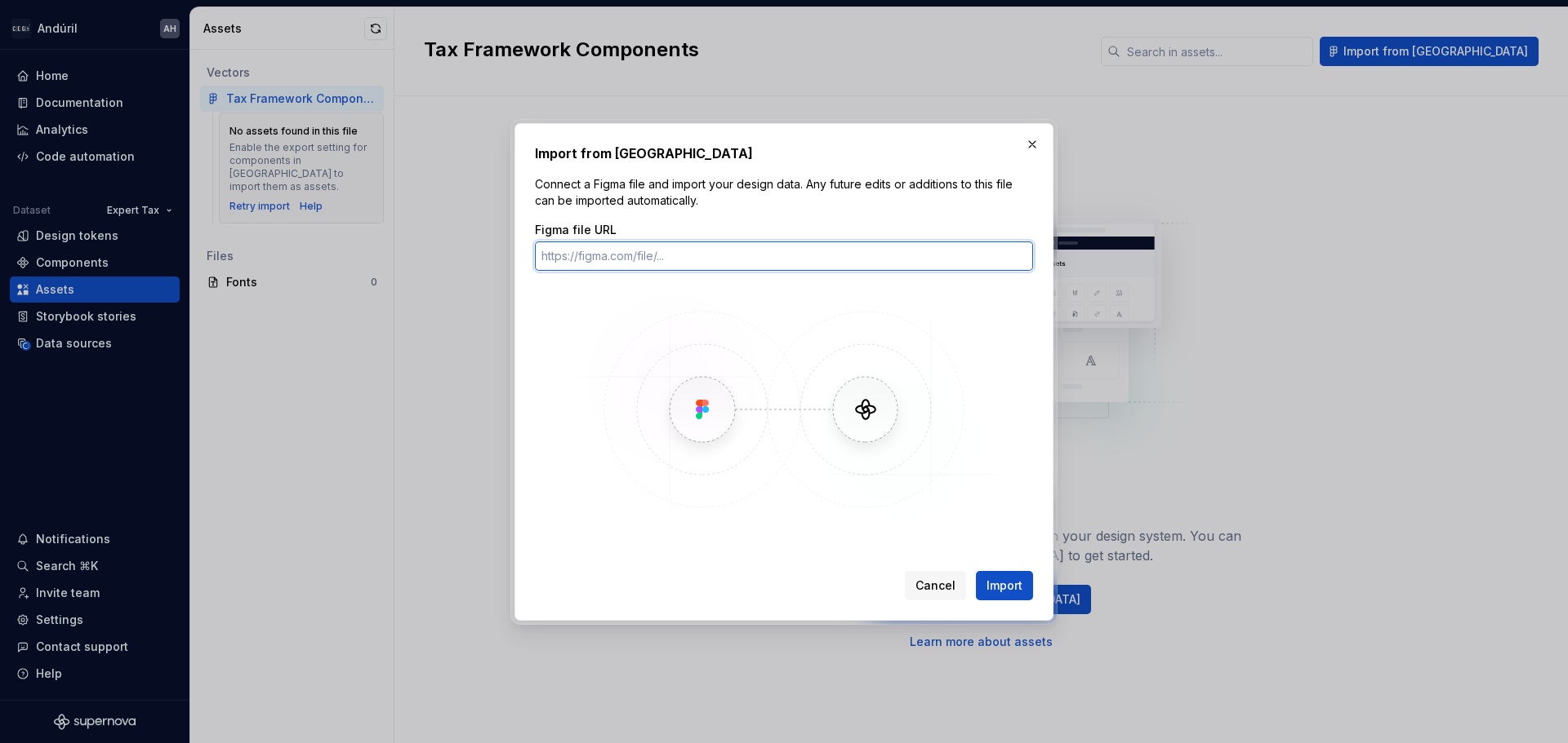
click at [733, 261] on input "Figma file URL" at bounding box center [784, 256] width 499 height 29
paste input "[URL][DOMAIN_NAME]"
type input "[URL][DOMAIN_NAME]"
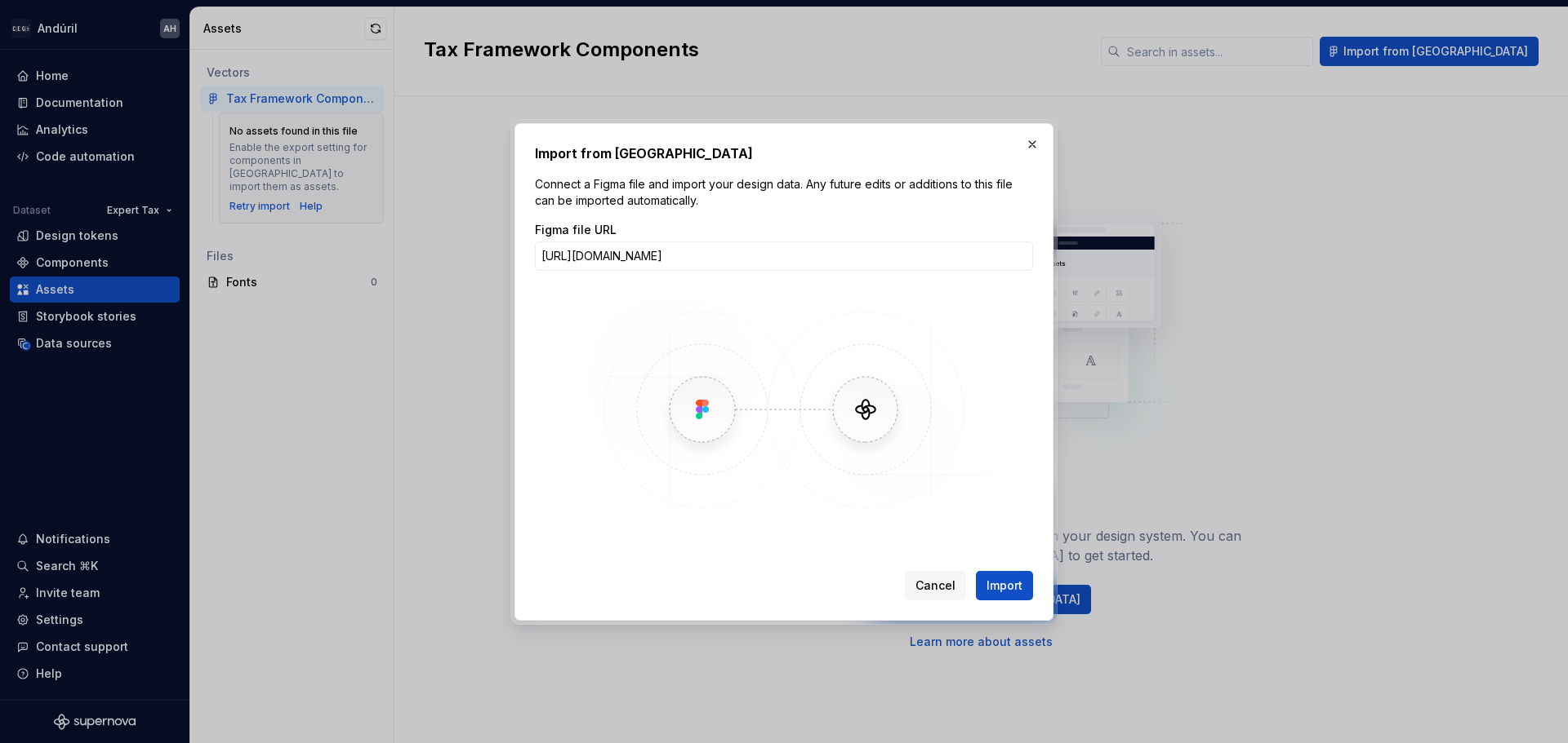
click at [1009, 567] on div "Import from Figma Connect a Figma file and import your design data. Any future …" at bounding box center [784, 372] width 539 height 498
click at [1010, 567] on span "Import" at bounding box center [1004, 585] width 36 height 17
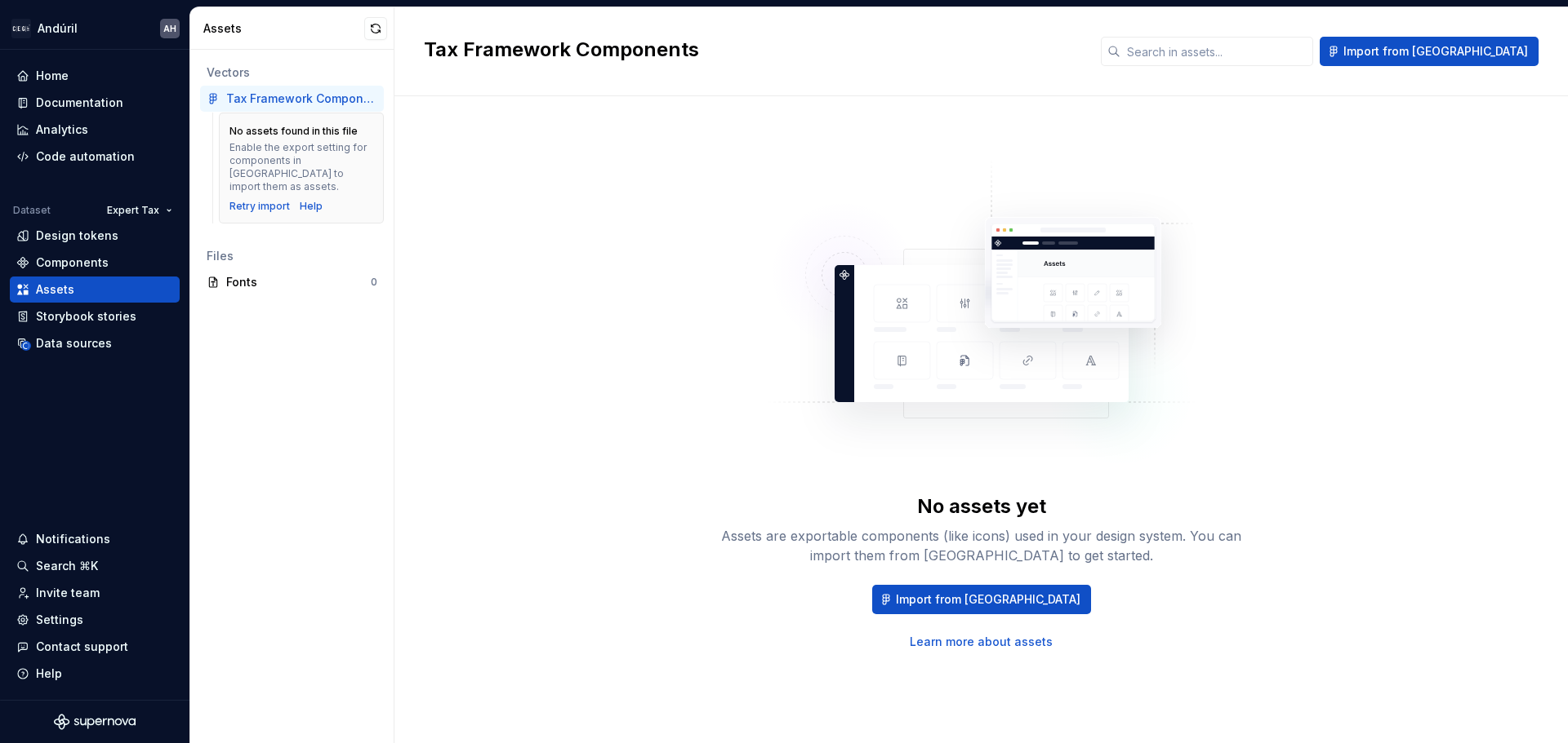
click at [778, 372] on img at bounding box center [981, 320] width 430 height 326
click at [999, 518] on div "No assets yet" at bounding box center [981, 506] width 129 height 26
drag, startPoint x: 974, startPoint y: 530, endPoint x: 1131, endPoint y: 528, distance: 157.0
click at [1131, 528] on div "Assets are exportable components (like icons) used in your design system. You c…" at bounding box center [981, 546] width 523 height 39
click at [1130, 564] on div "Assets are exportable components (like icons) used in your design system. You c…" at bounding box center [981, 546] width 523 height 39
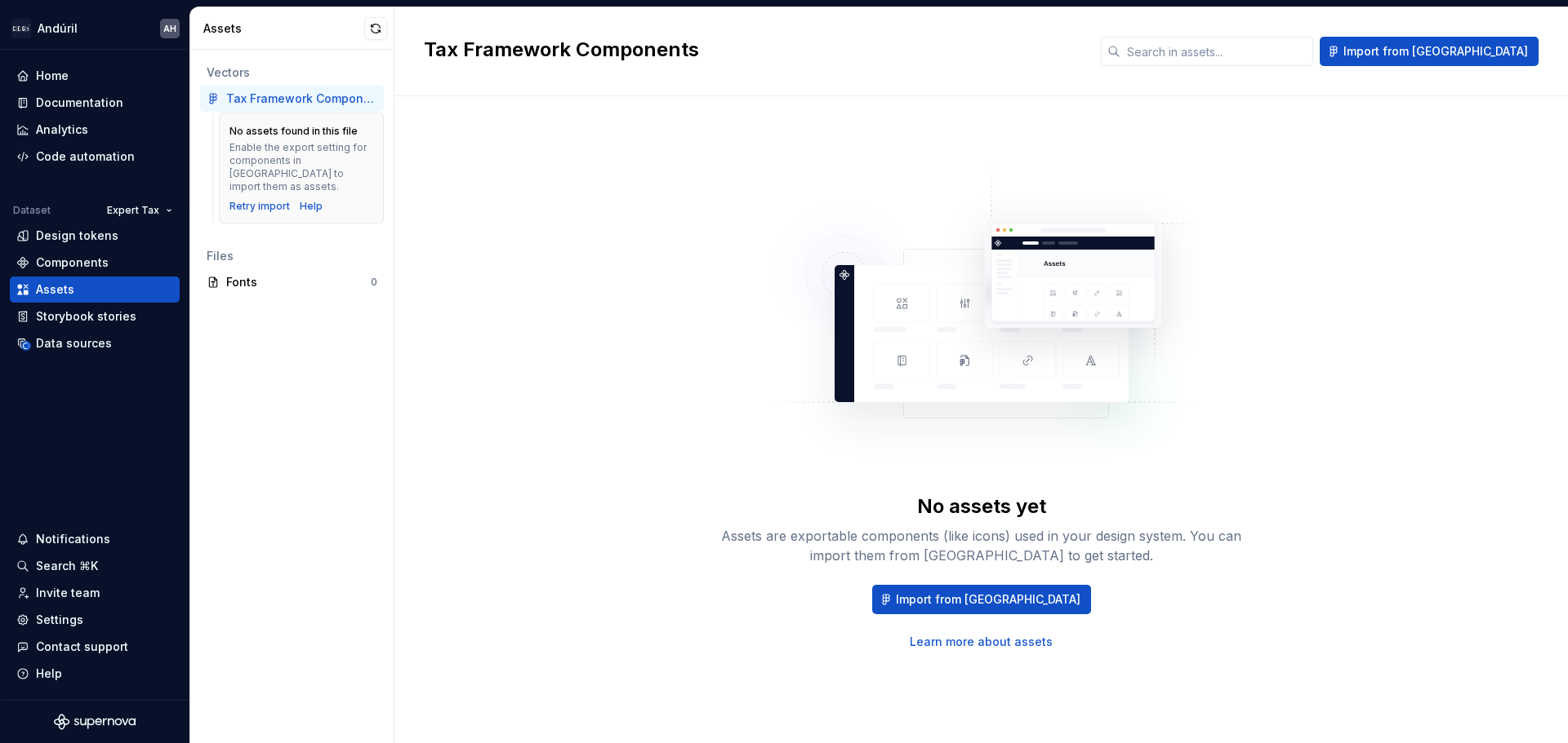
click at [593, 244] on div "No assets yet Assets are exportable components (like icons) used in your design…" at bounding box center [981, 403] width 1115 height 556
click at [323, 140] on div "No assets found in this file Enable the export setting for components in [GEOGR…" at bounding box center [301, 160] width 144 height 69
click at [308, 200] on div "Help" at bounding box center [310, 206] width 23 height 13
